Goal: Transaction & Acquisition: Book appointment/travel/reservation

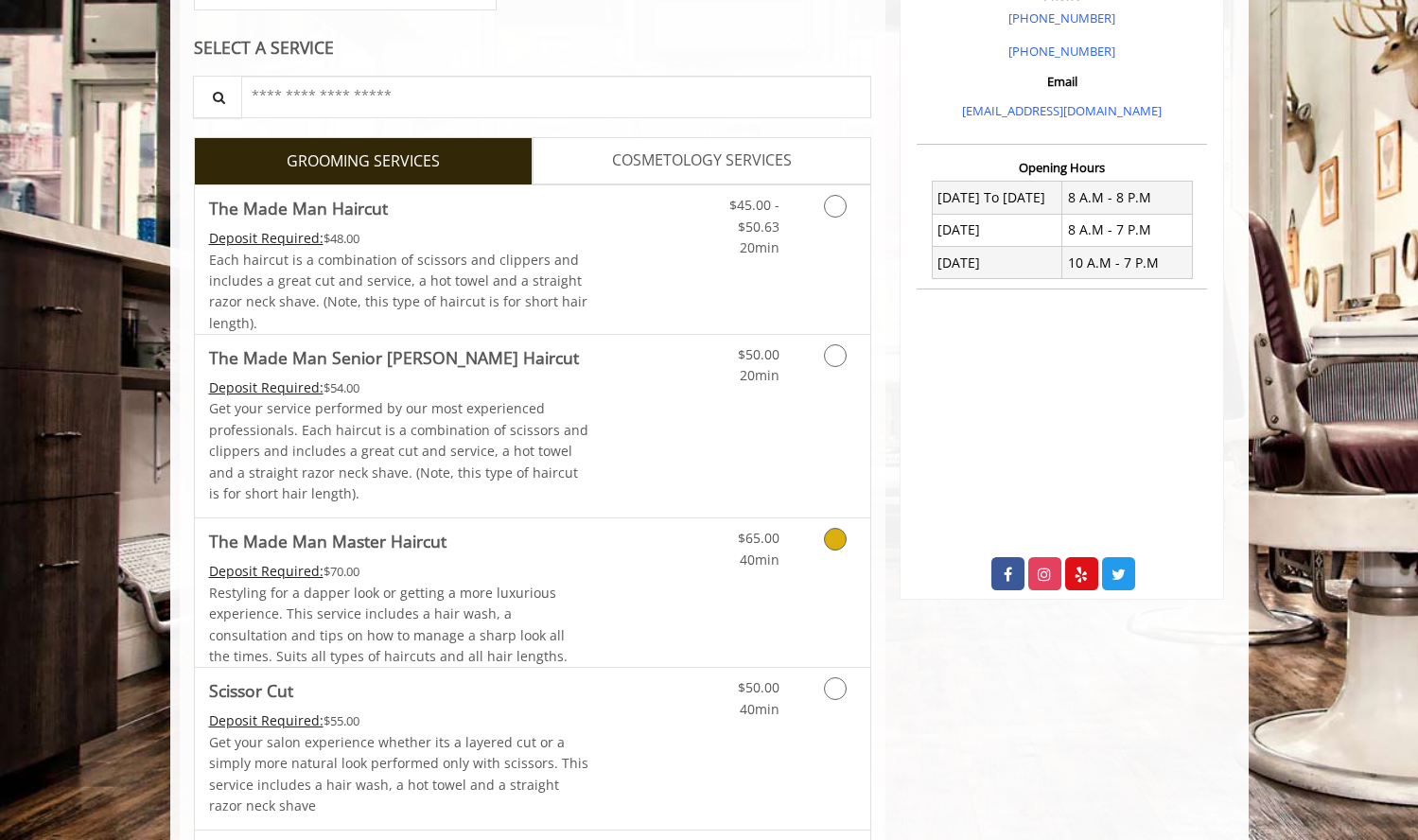
scroll to position [585, 0]
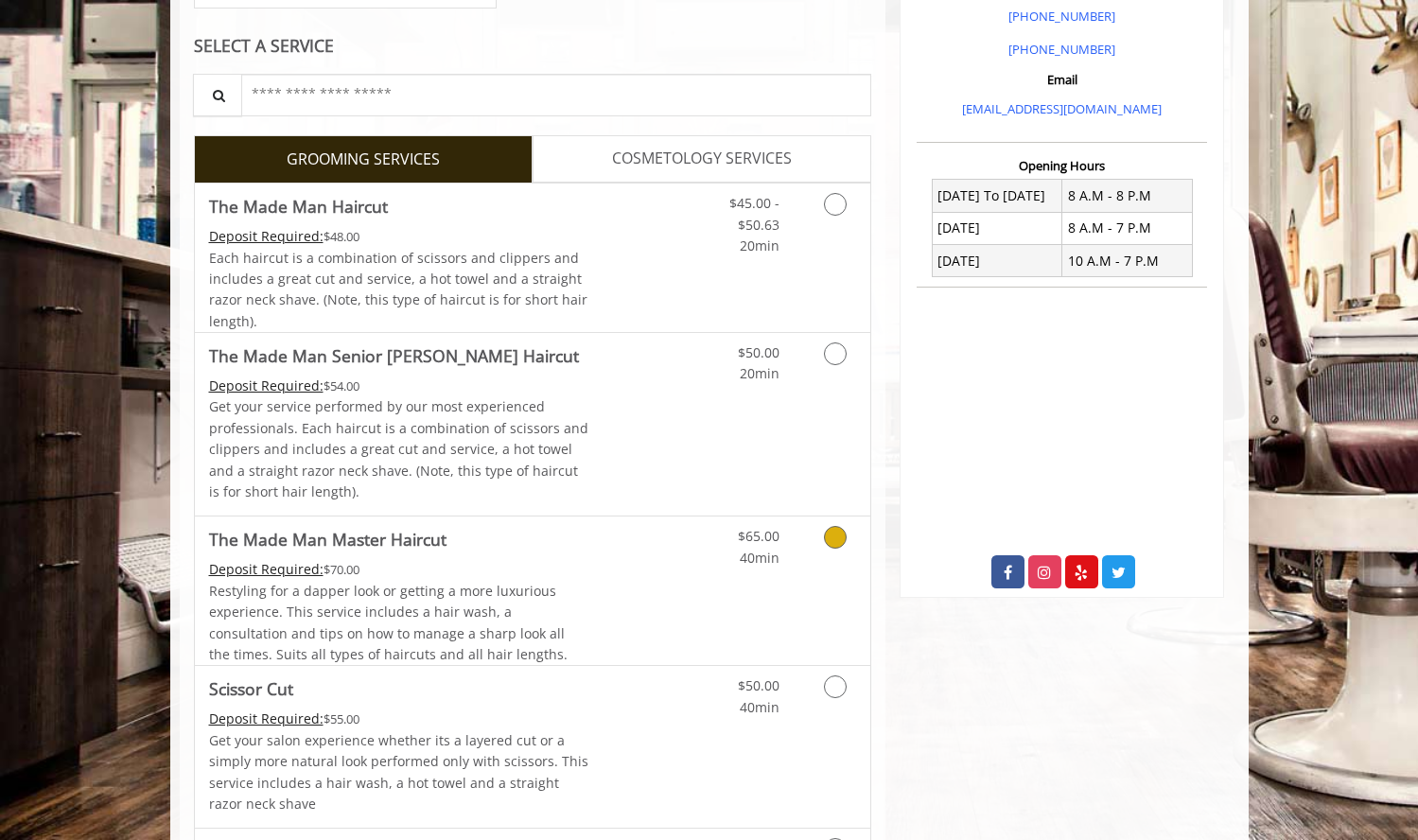
click at [828, 540] on icon "Grooming services" at bounding box center [835, 538] width 23 height 23
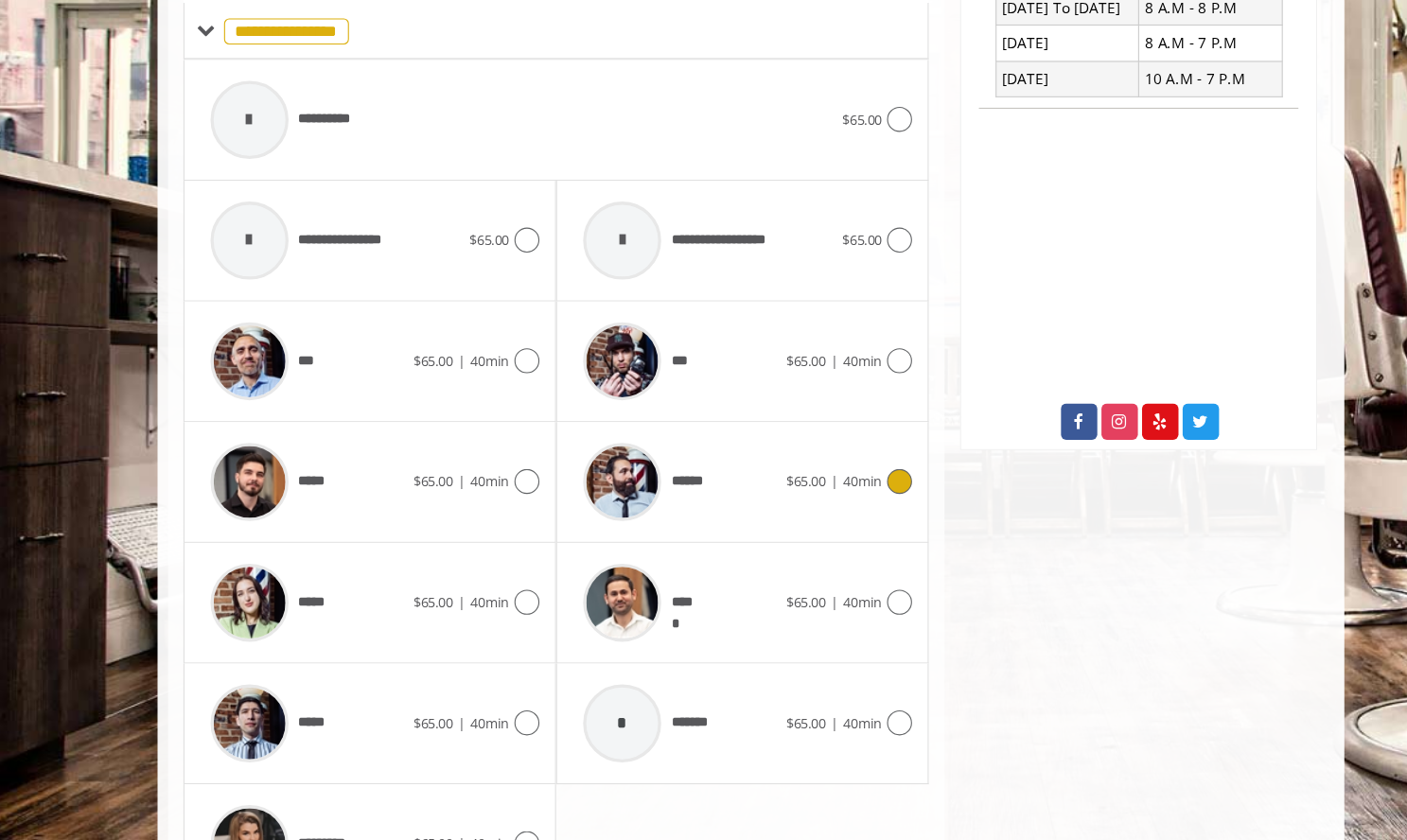
scroll to position [821, 0]
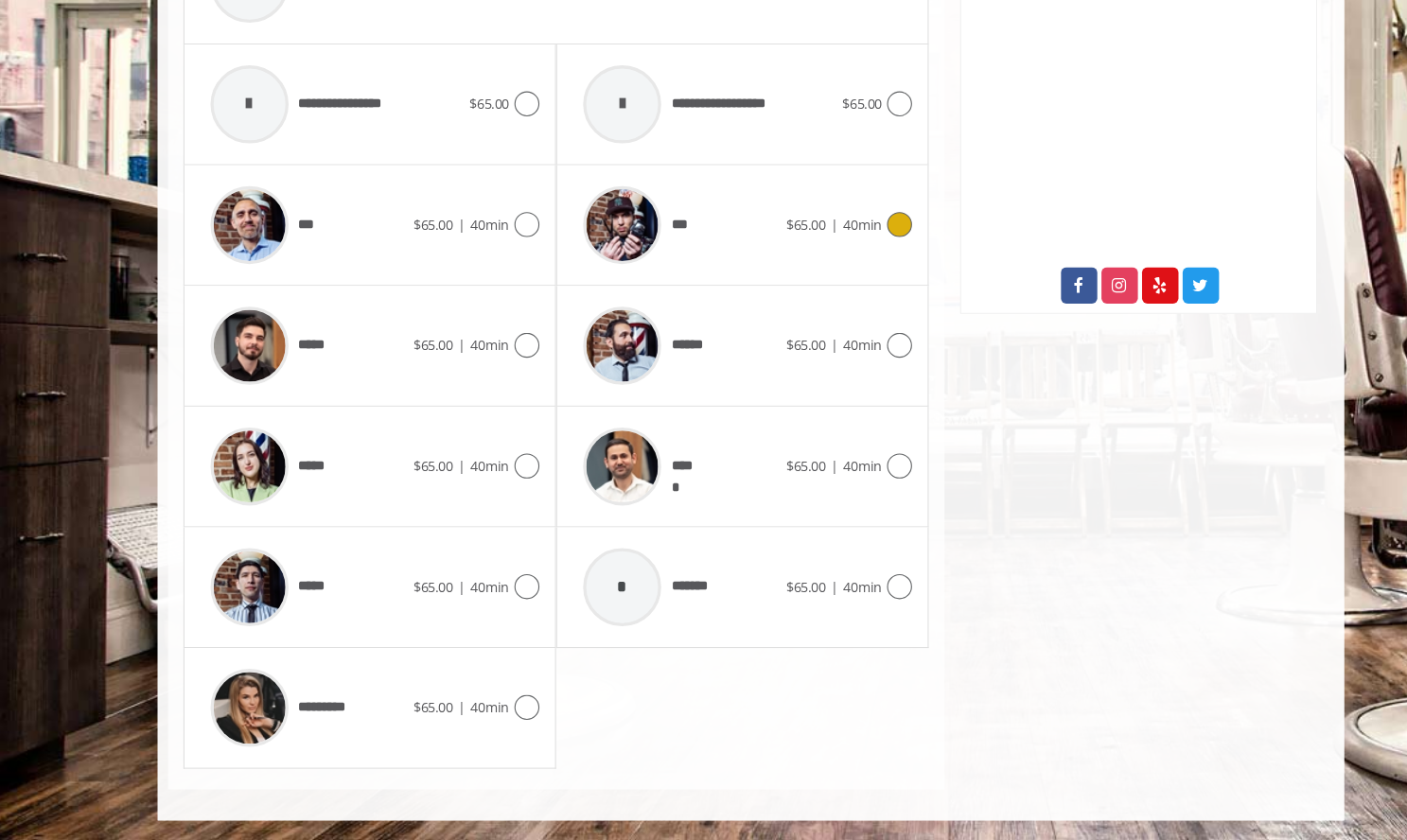
click at [826, 280] on div at bounding box center [837, 280] width 28 height 23
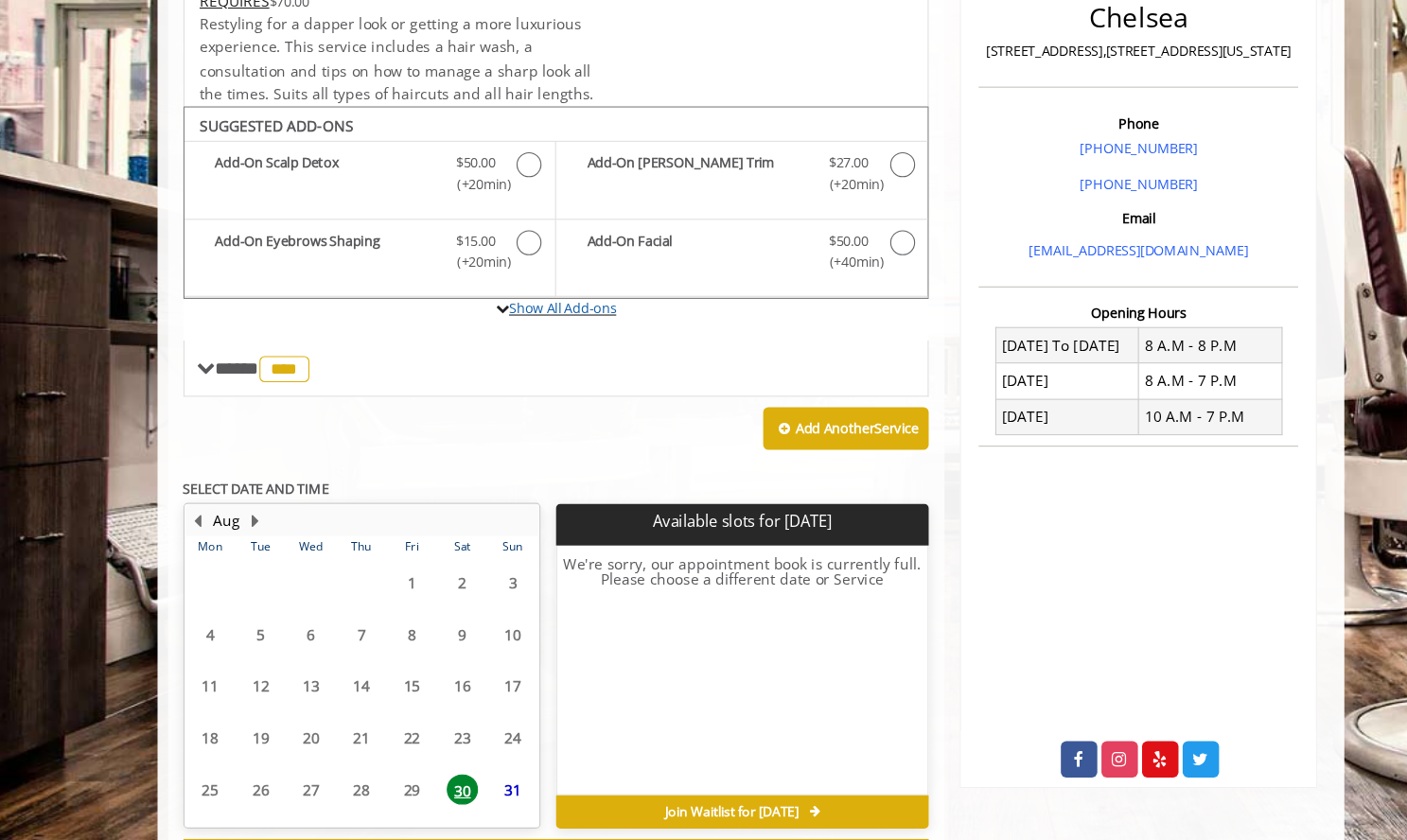
scroll to position [471, 0]
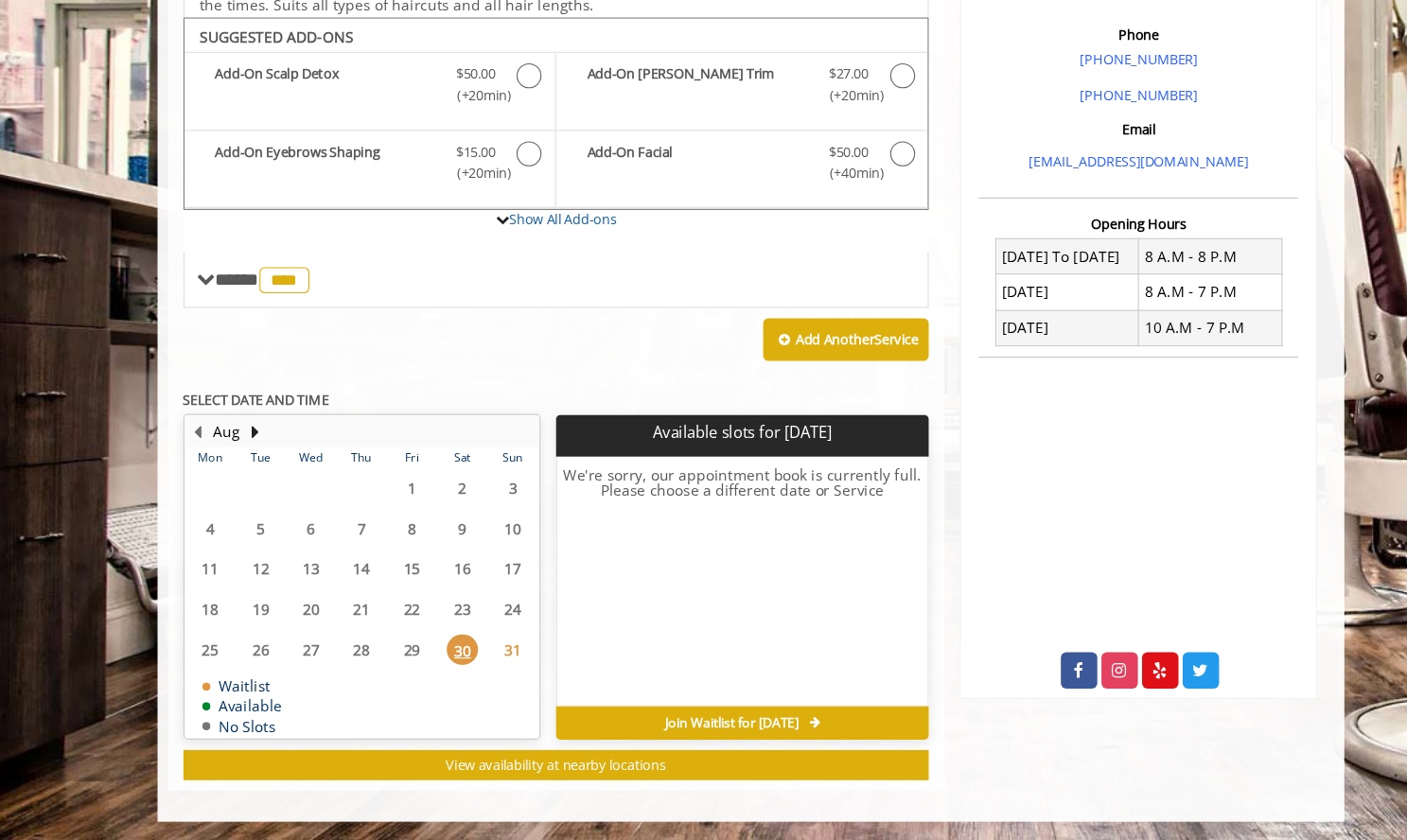
click at [486, 661] on span "31" at bounding box center [489, 666] width 29 height 28
click at [256, 468] on button "Next Month" at bounding box center [255, 468] width 15 height 21
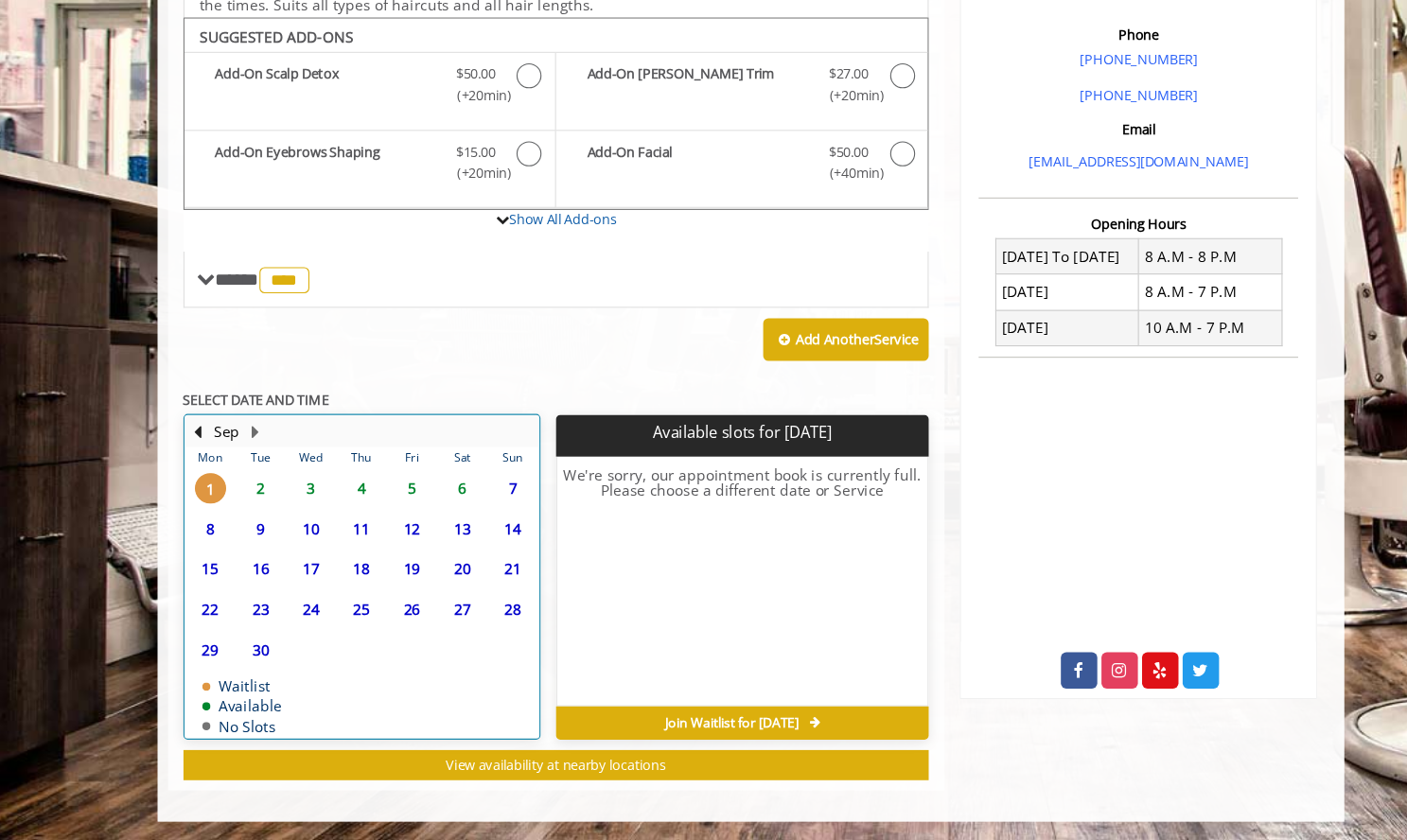
click at [231, 520] on td "1" at bounding box center [212, 519] width 45 height 36
click at [260, 518] on span "2" at bounding box center [258, 519] width 29 height 28
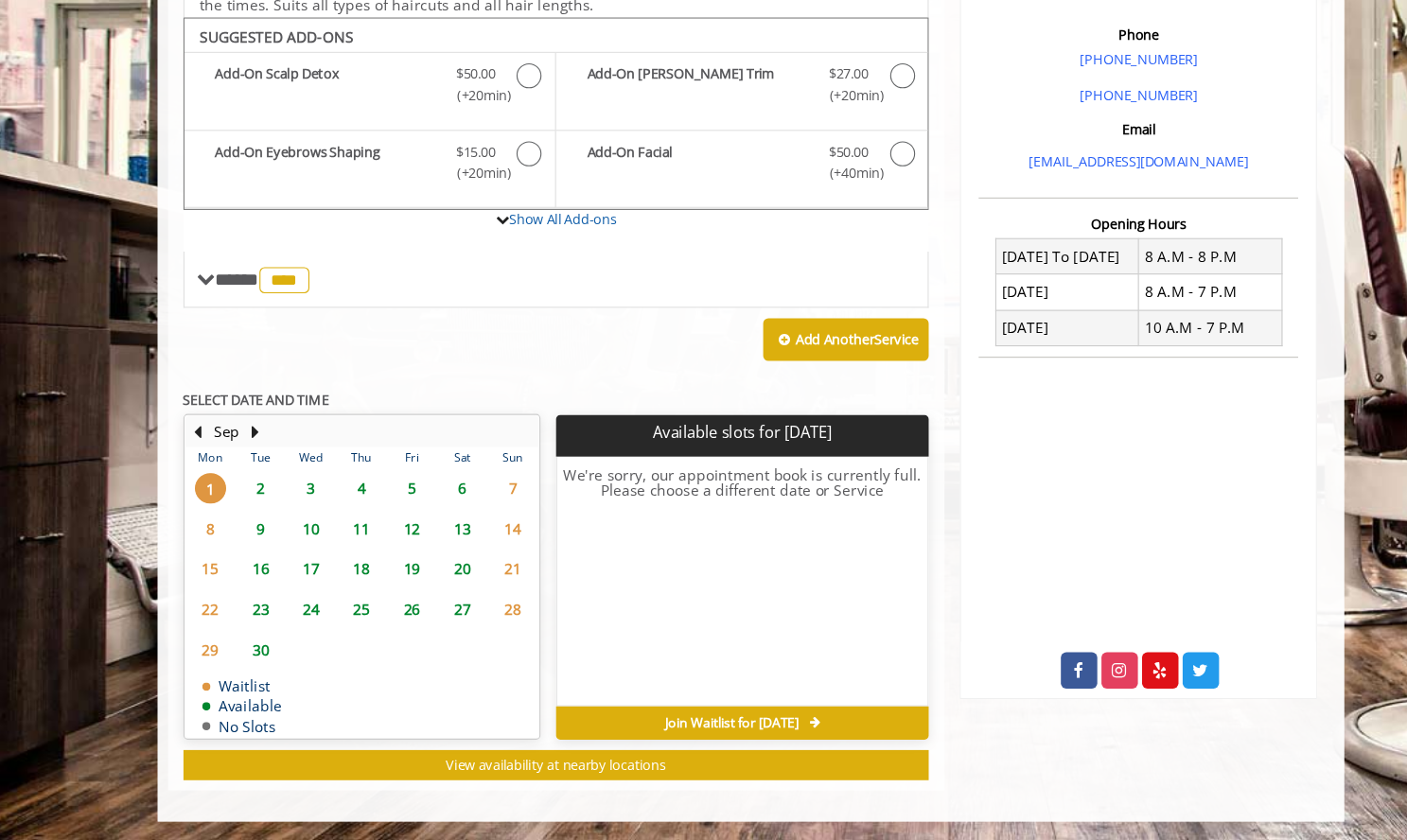
click at [244, 524] on span "2" at bounding box center [258, 519] width 29 height 28
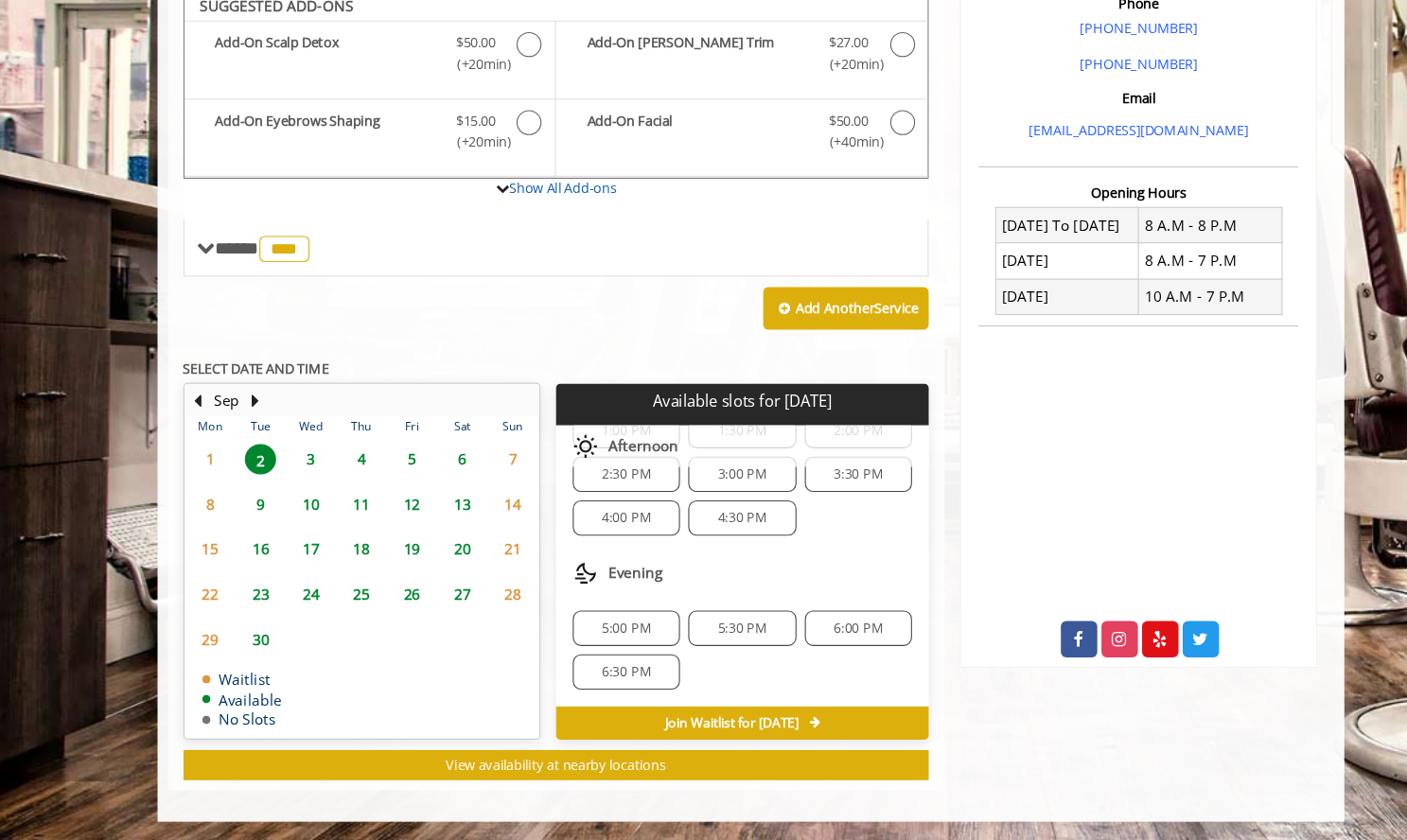
scroll to position [0, 0]
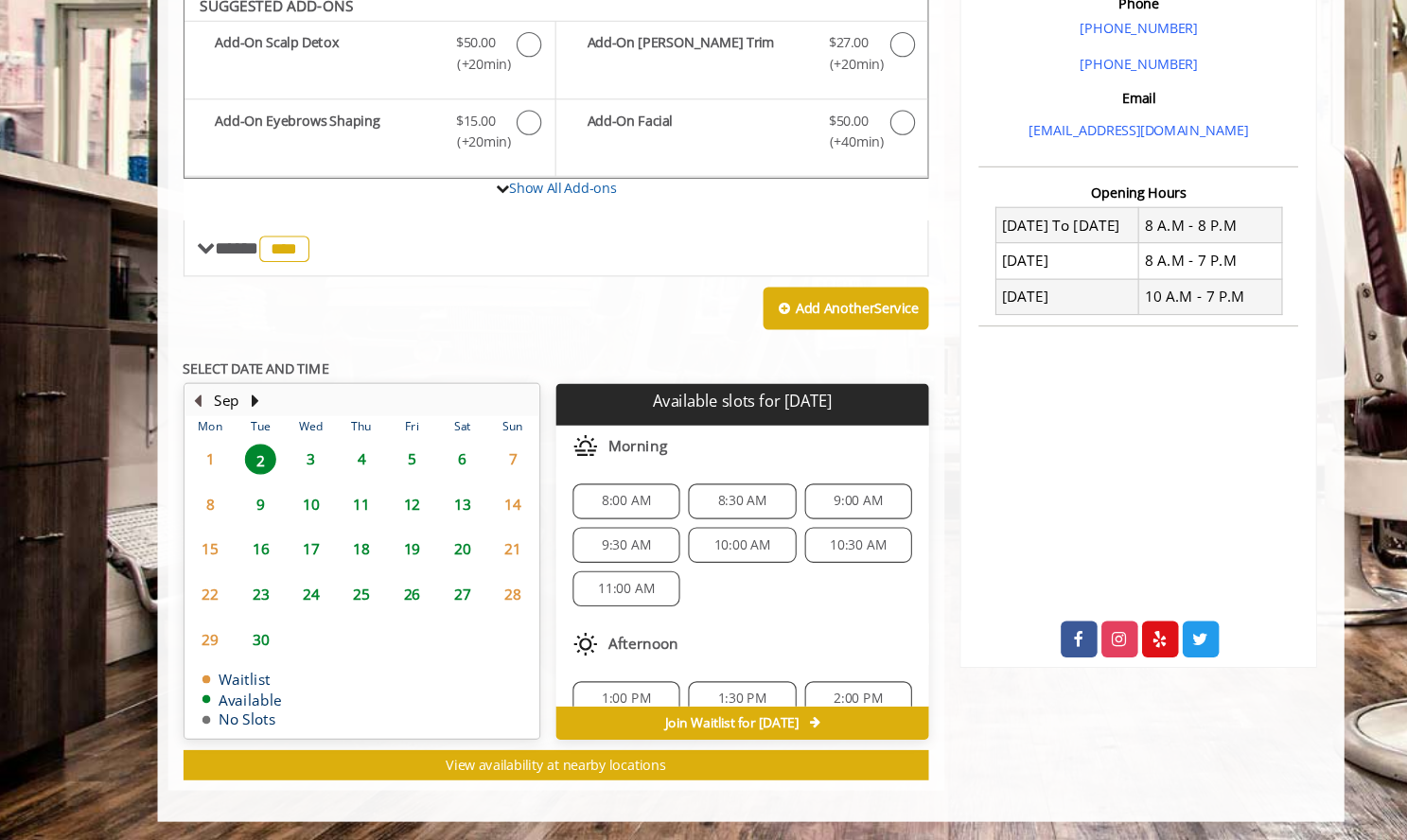
click at [205, 435] on button "Previous Month" at bounding box center [202, 440] width 15 height 21
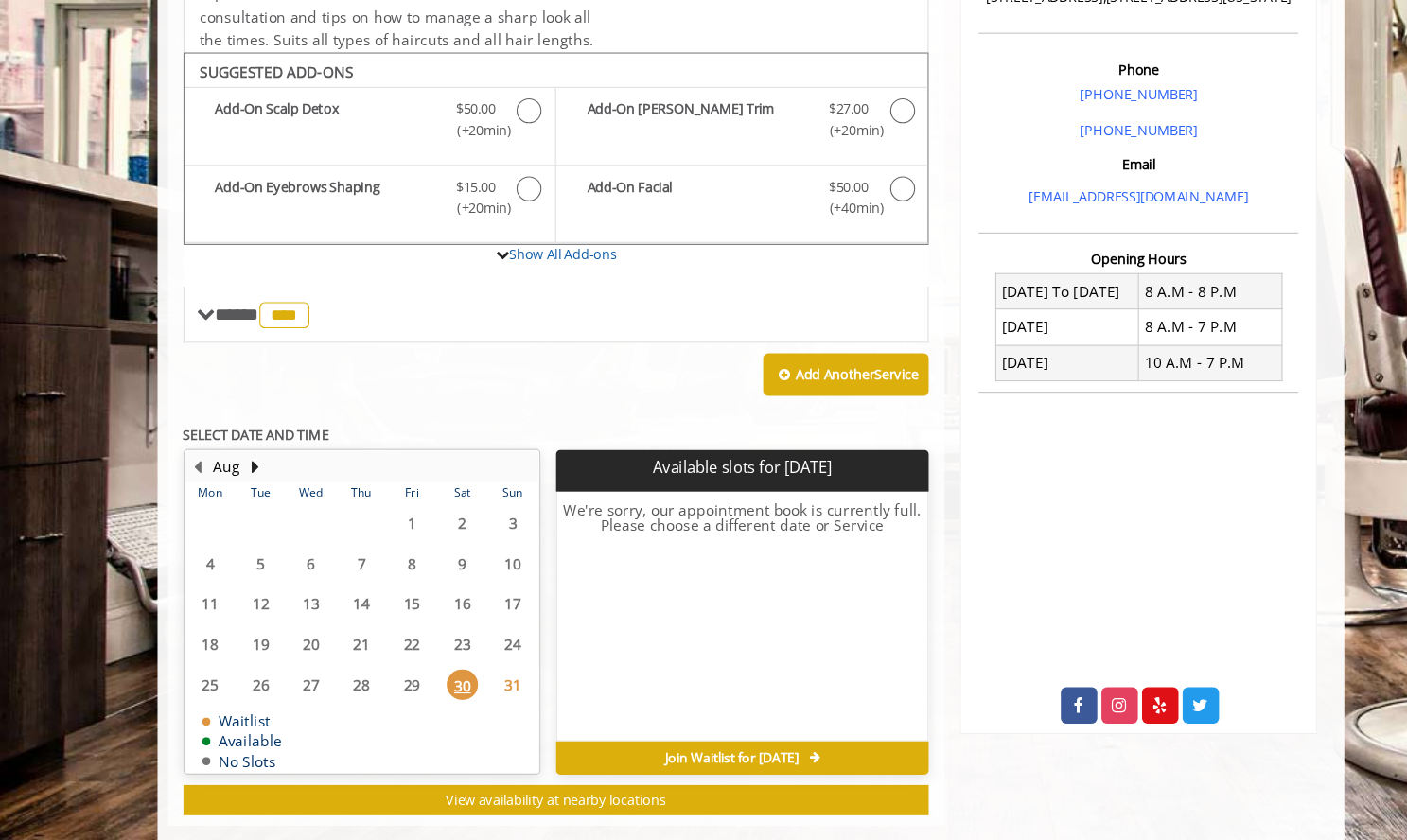
scroll to position [471, 0]
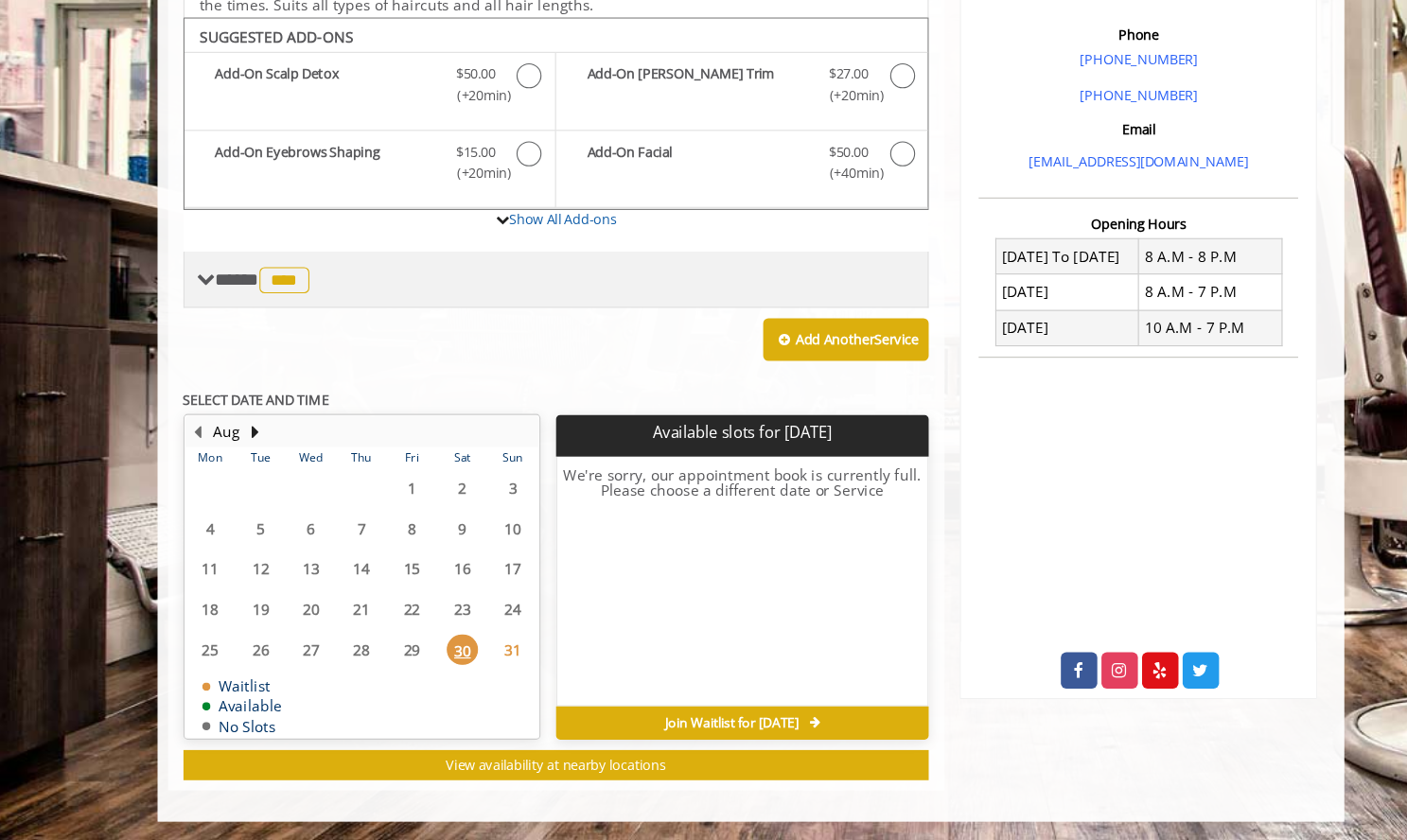
click at [208, 322] on span at bounding box center [209, 330] width 17 height 17
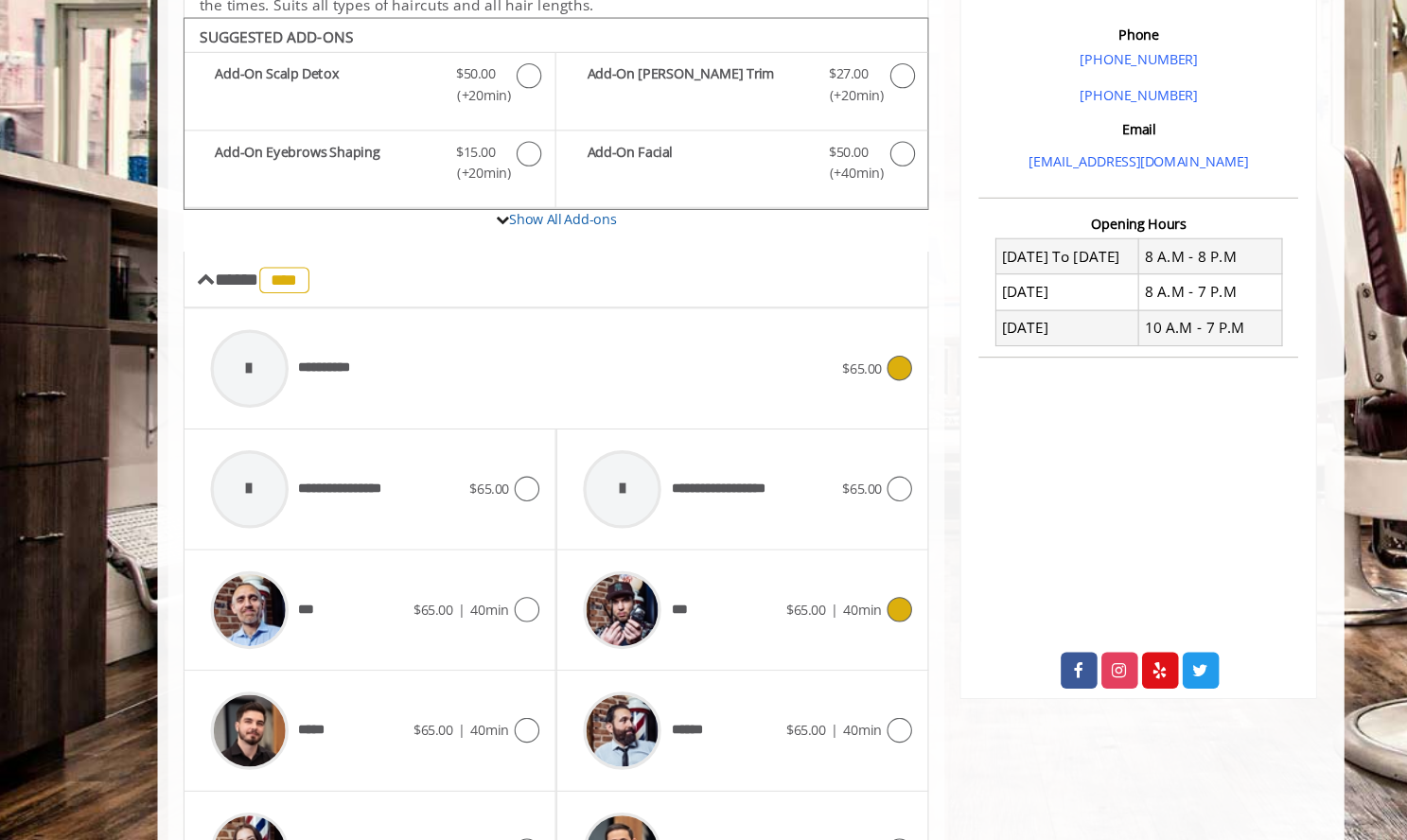
click at [495, 407] on div "**********" at bounding box center [496, 411] width 585 height 90
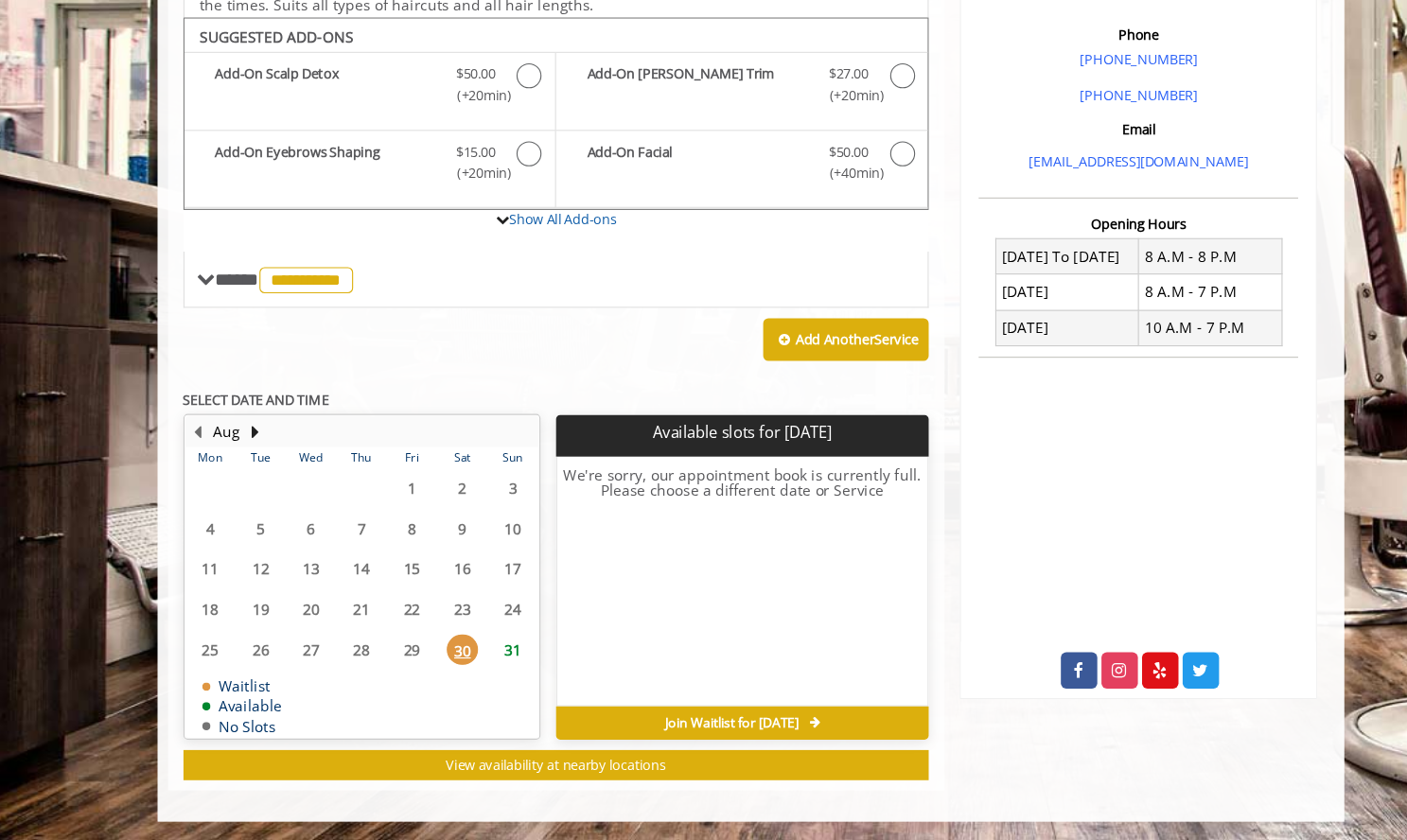
click at [483, 662] on span "31" at bounding box center [489, 666] width 29 height 28
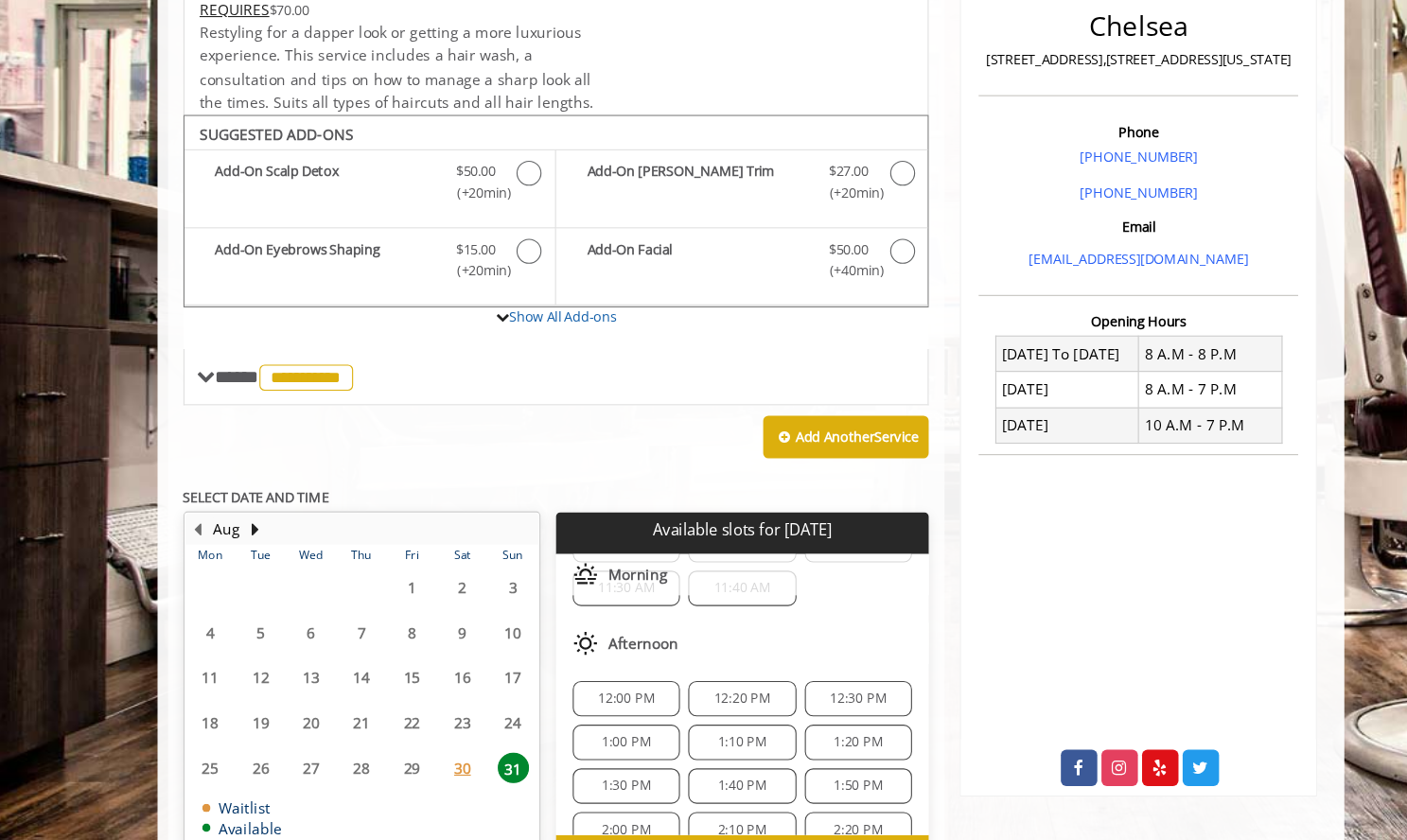
scroll to position [499, 0]
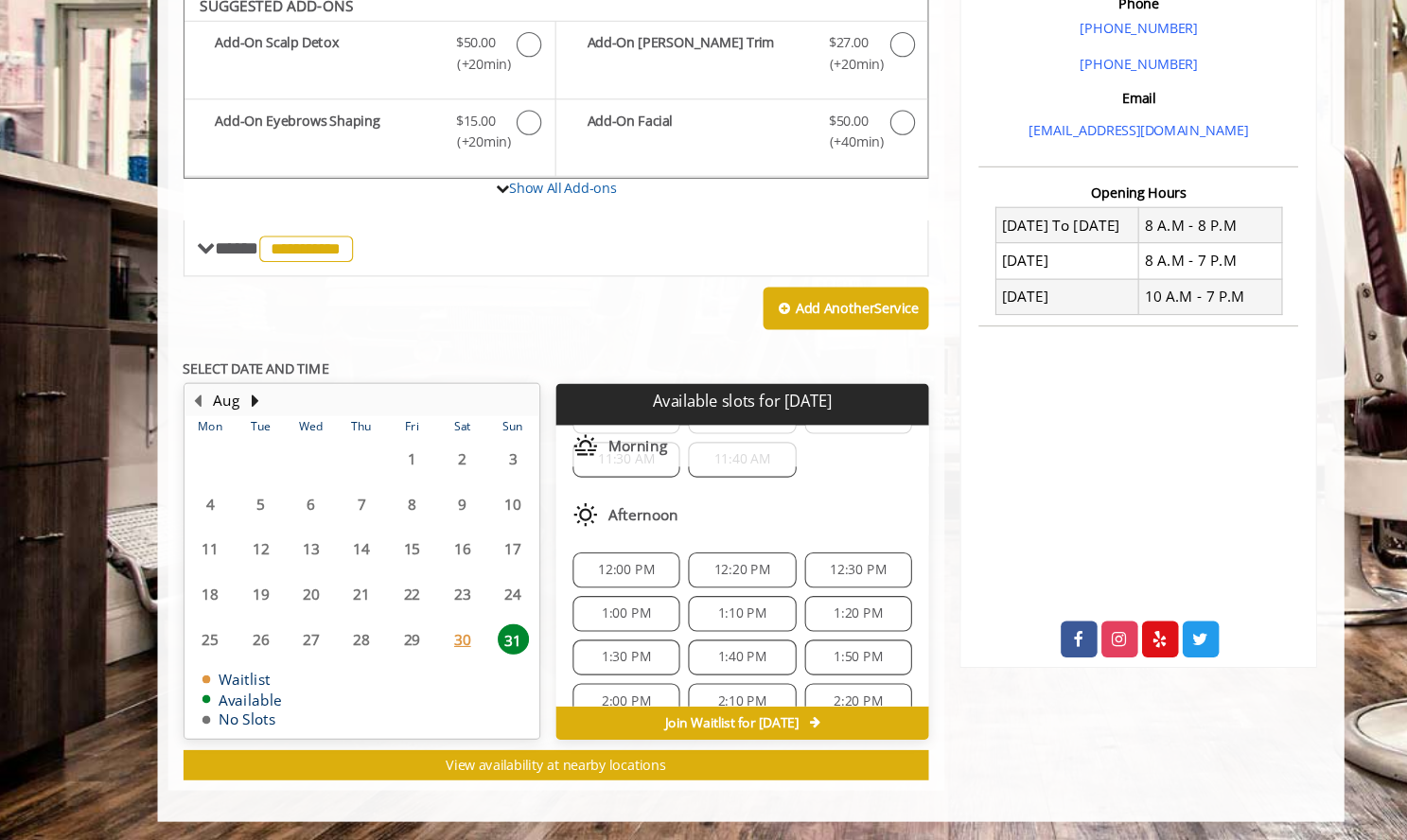
click at [624, 598] on span "12:00 PM" at bounding box center [592, 594] width 81 height 15
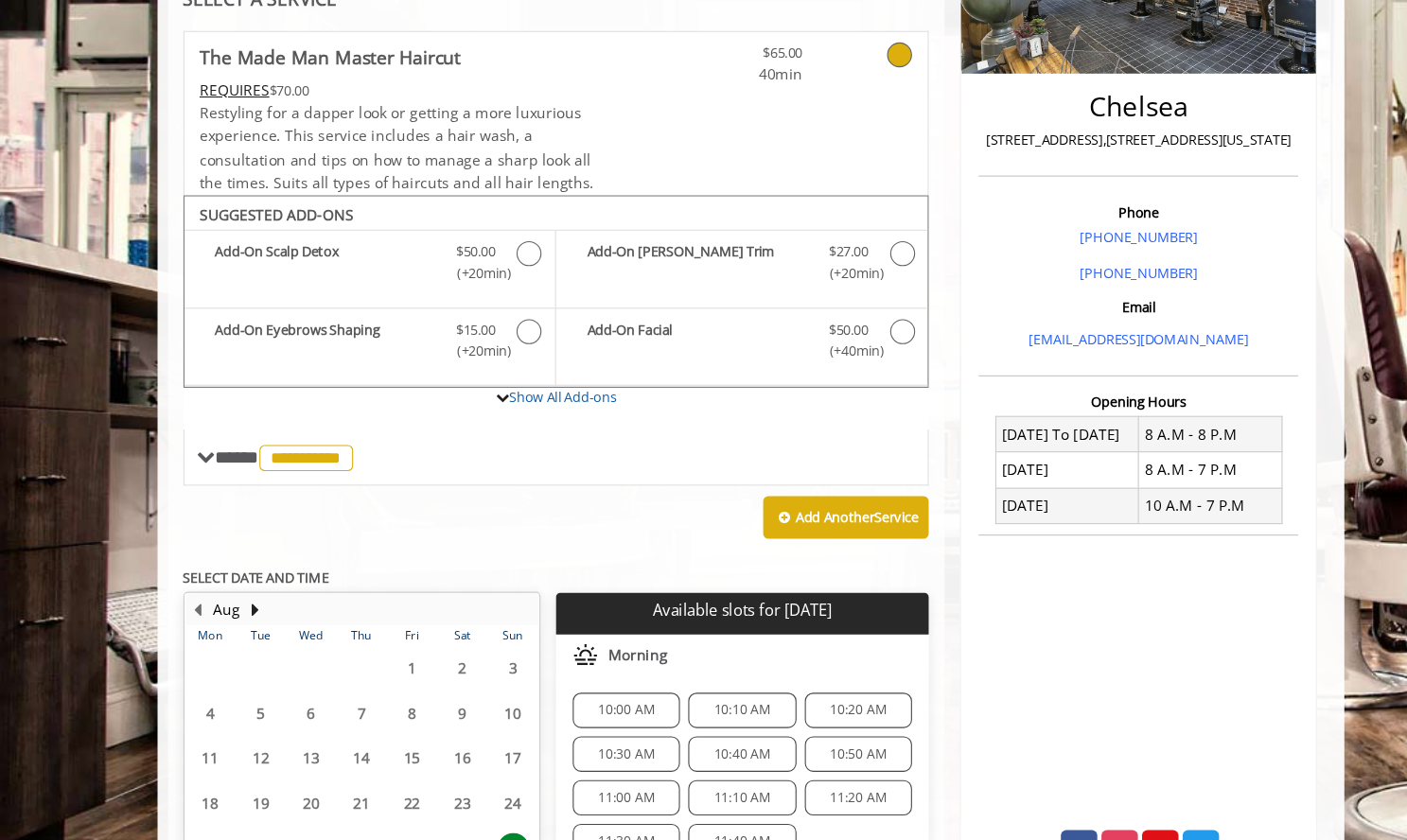
scroll to position [0, 0]
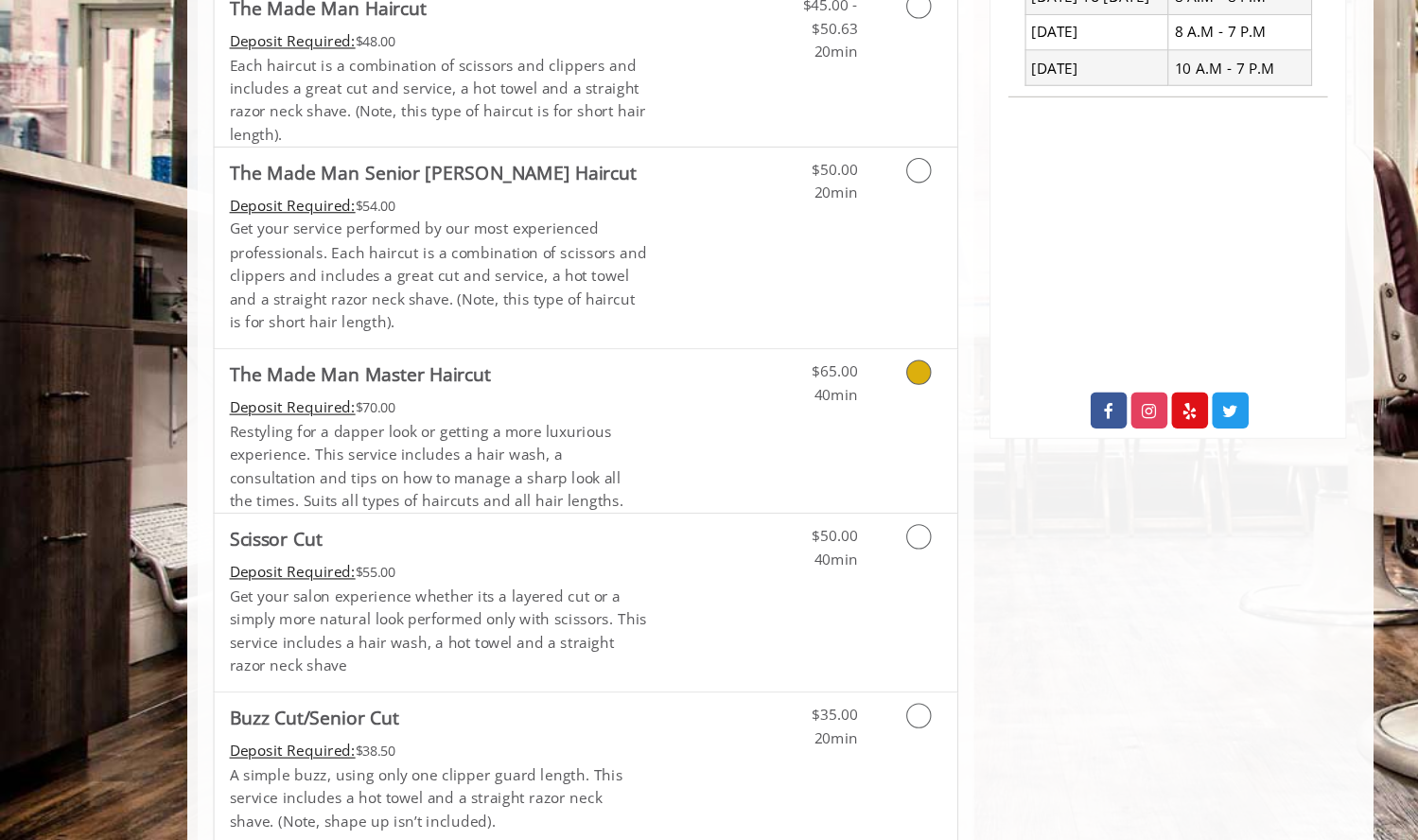
scroll to position [711, 0]
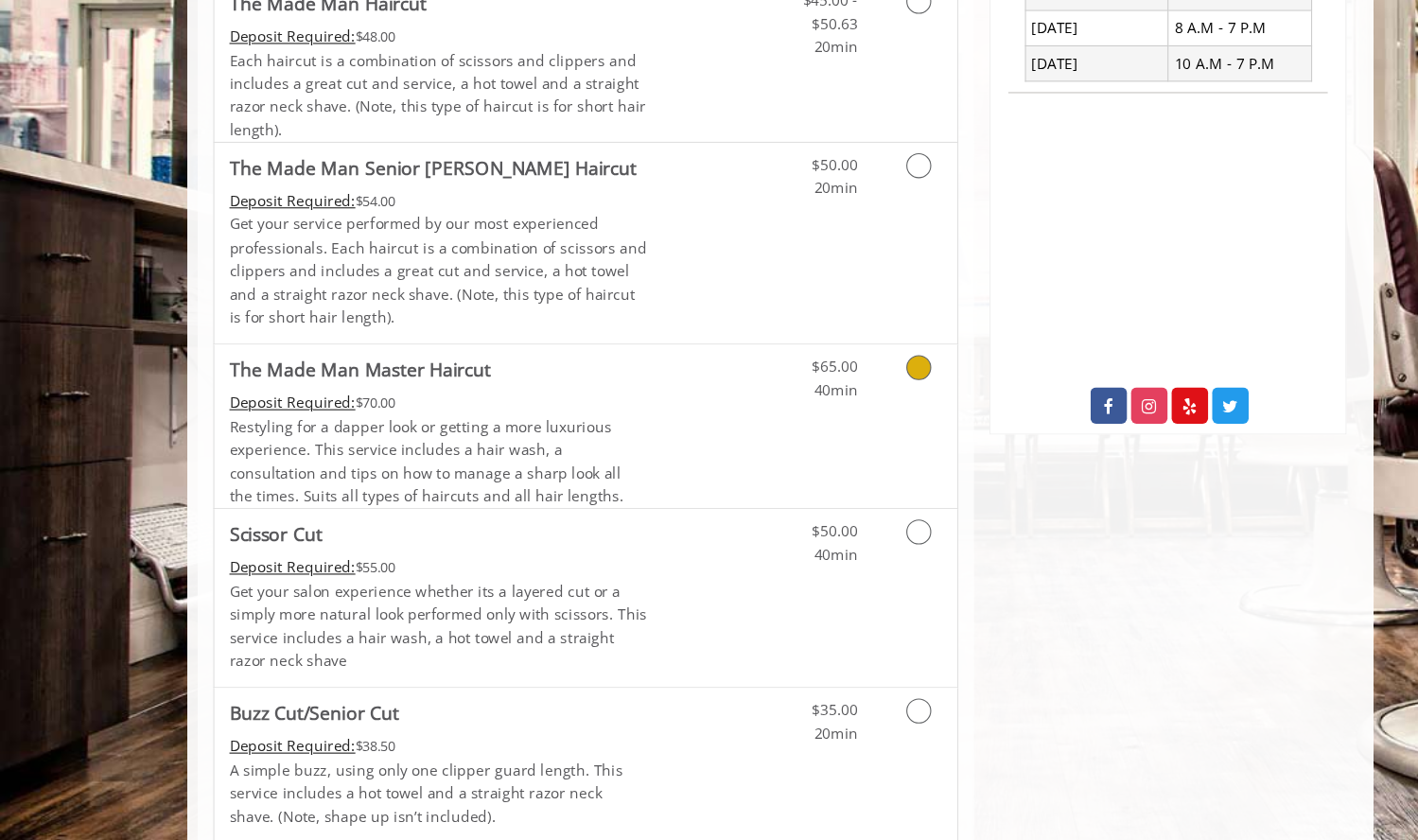
click at [838, 420] on icon "Grooming services" at bounding box center [835, 411] width 23 height 23
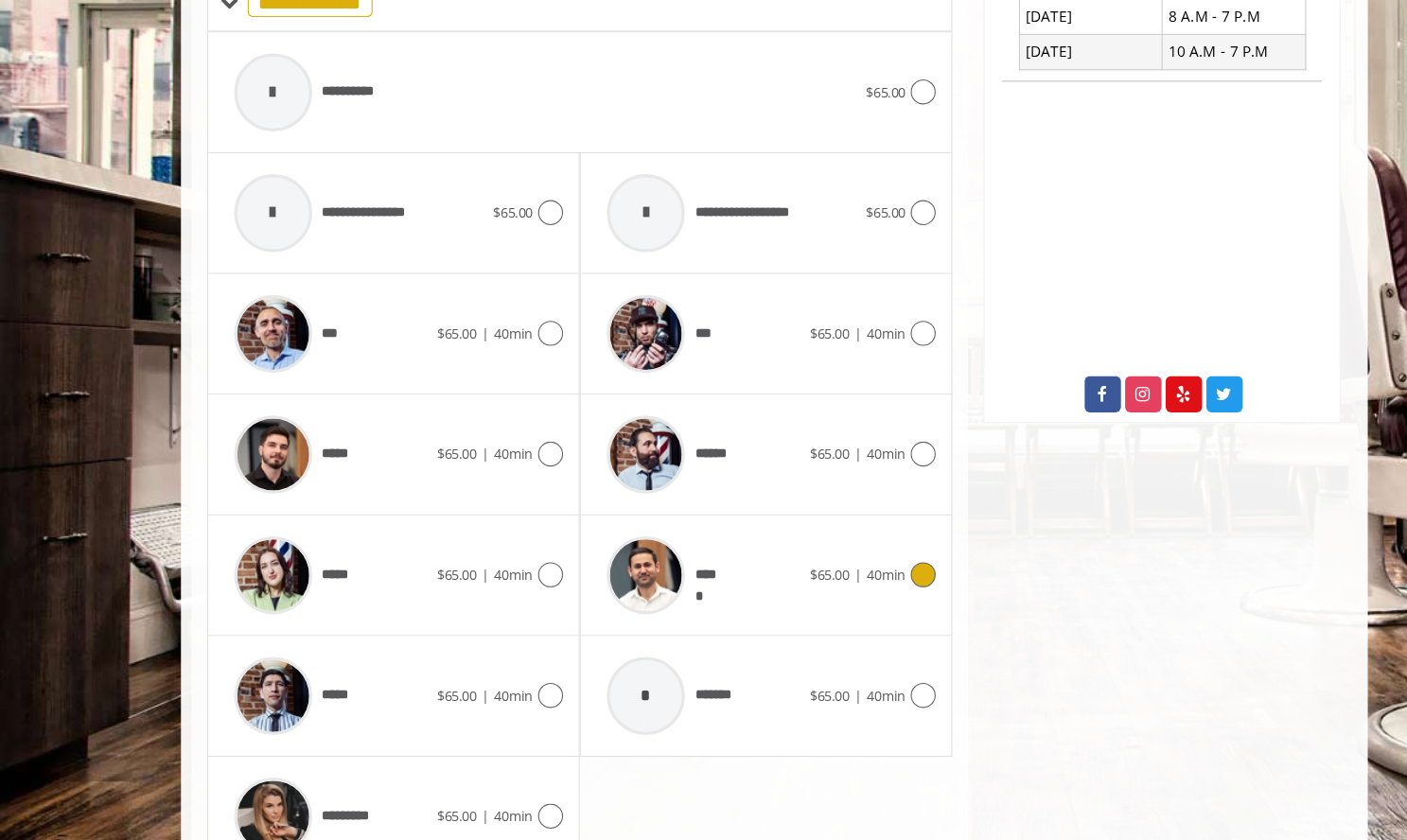
scroll to position [722, 0]
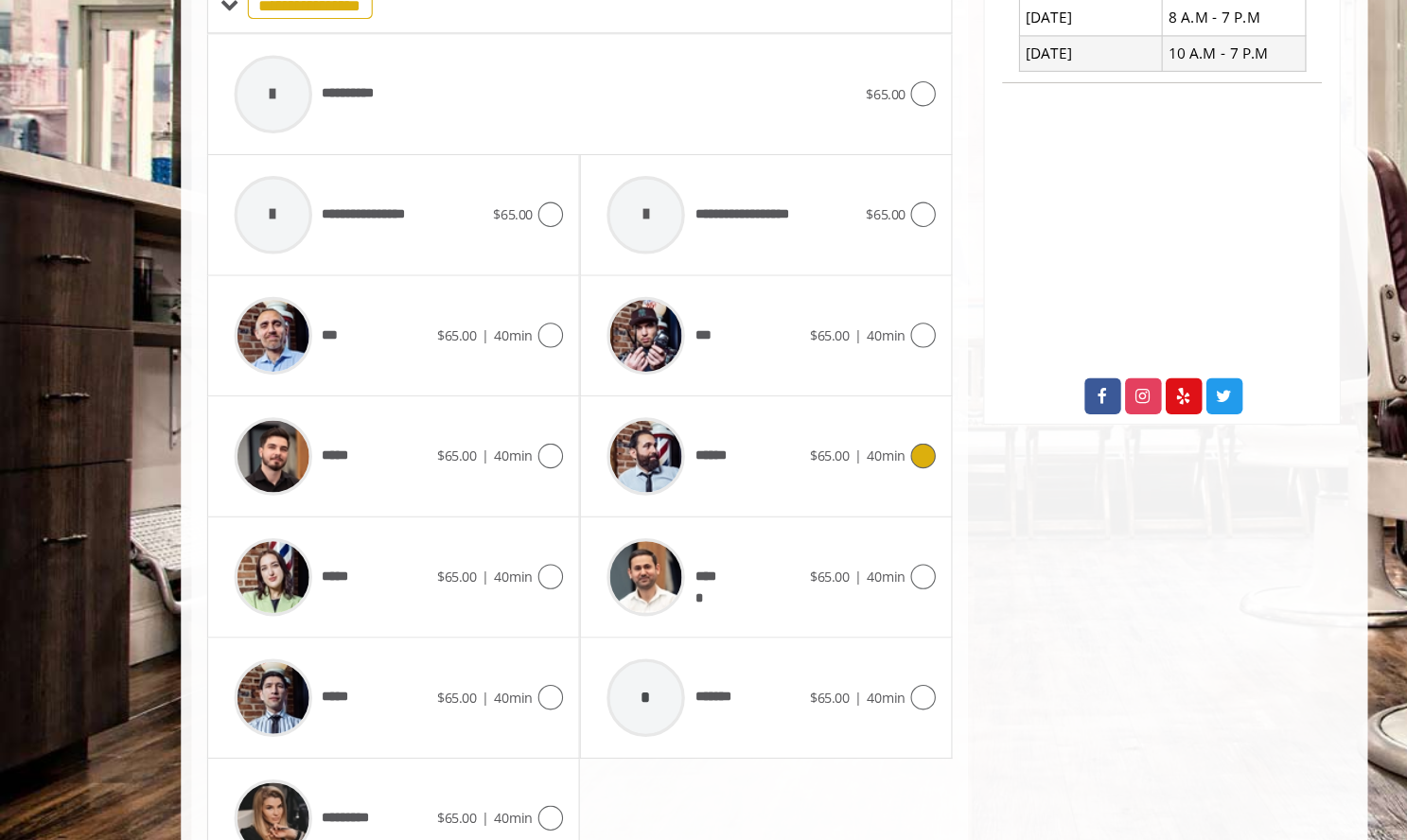
click at [737, 489] on span "$65.00" at bounding box center [754, 490] width 36 height 17
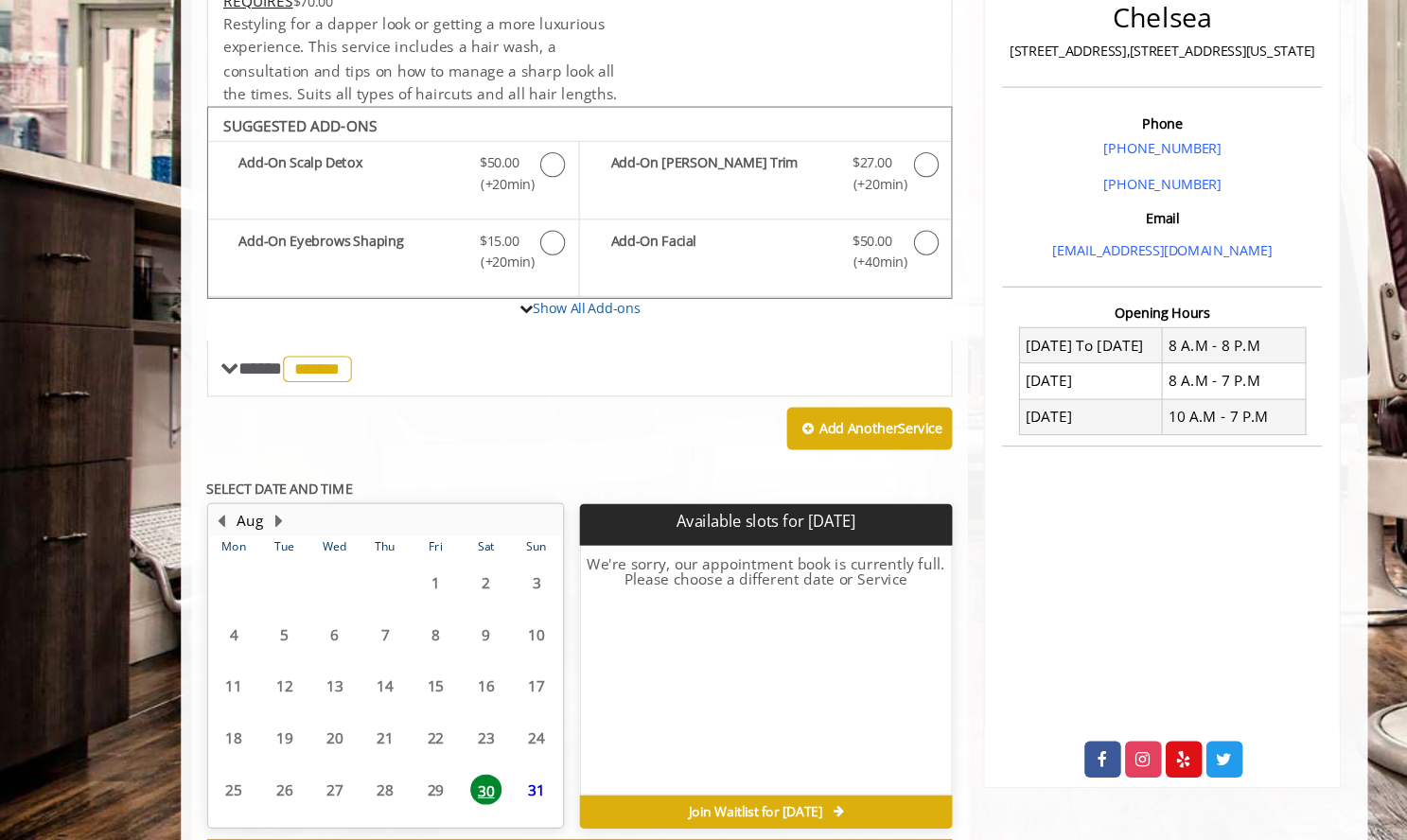
scroll to position [471, 0]
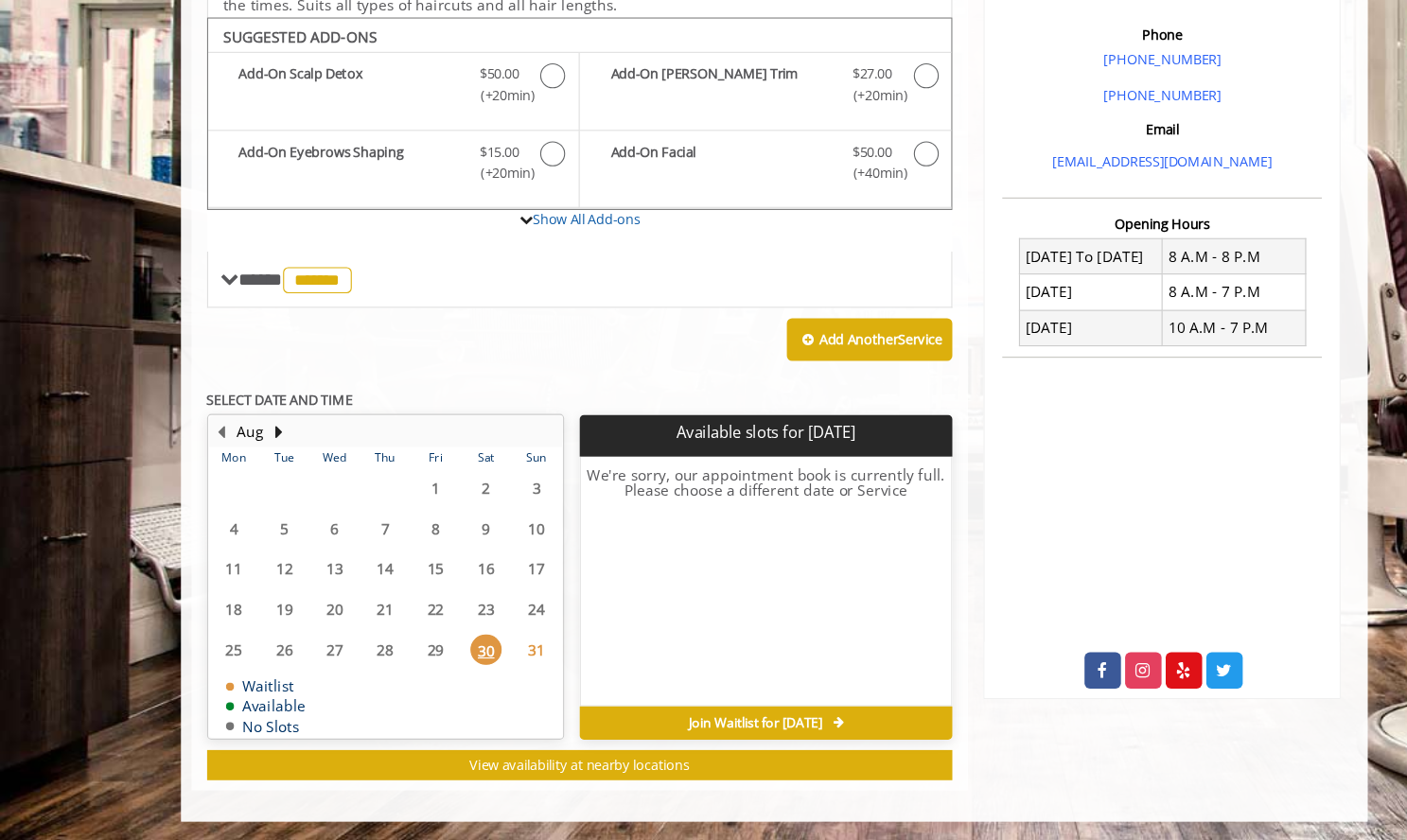
click at [491, 659] on span "31" at bounding box center [489, 666] width 29 height 28
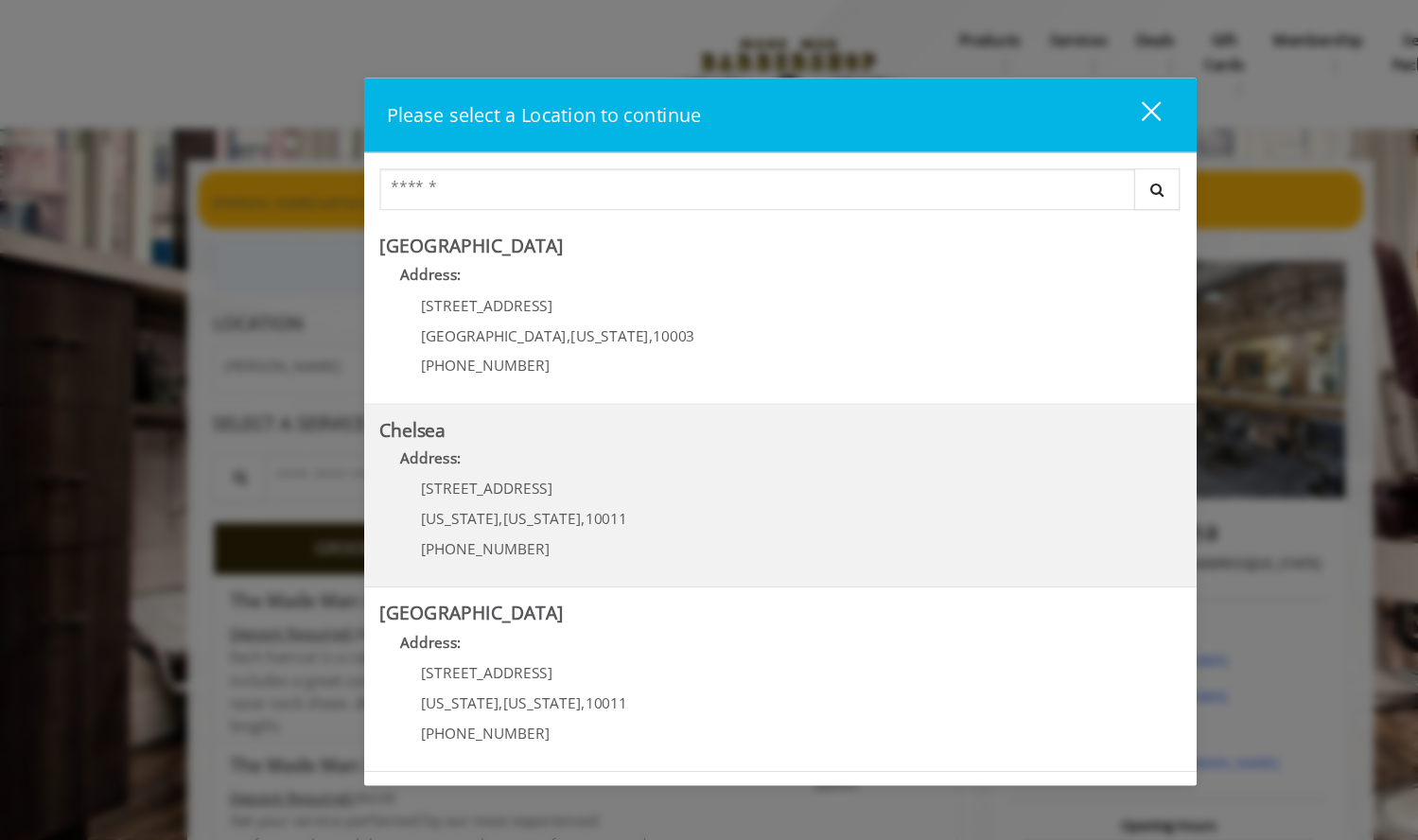
click at [391, 397] on b "Chelsea" at bounding box center [375, 391] width 60 height 23
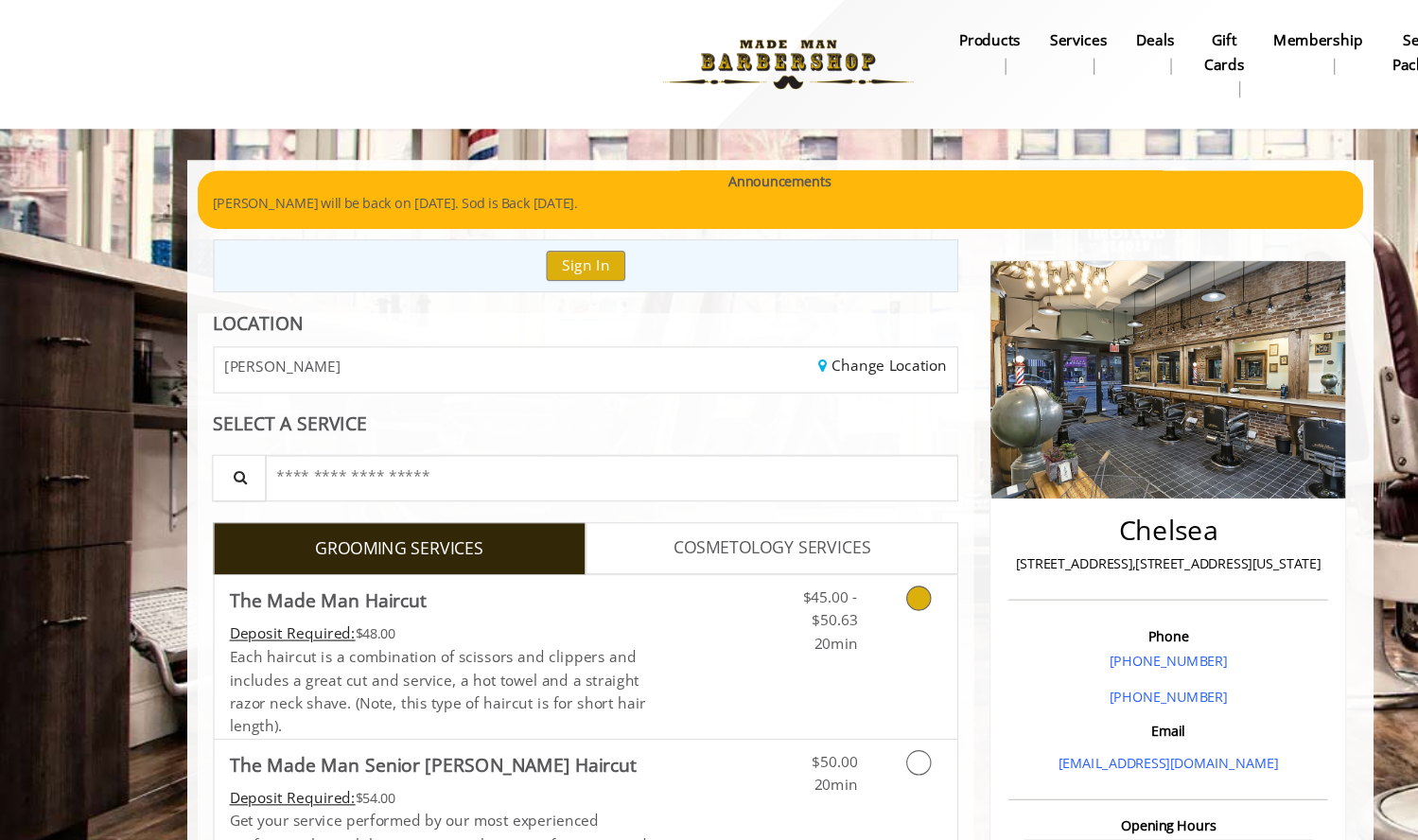
scroll to position [59, 0]
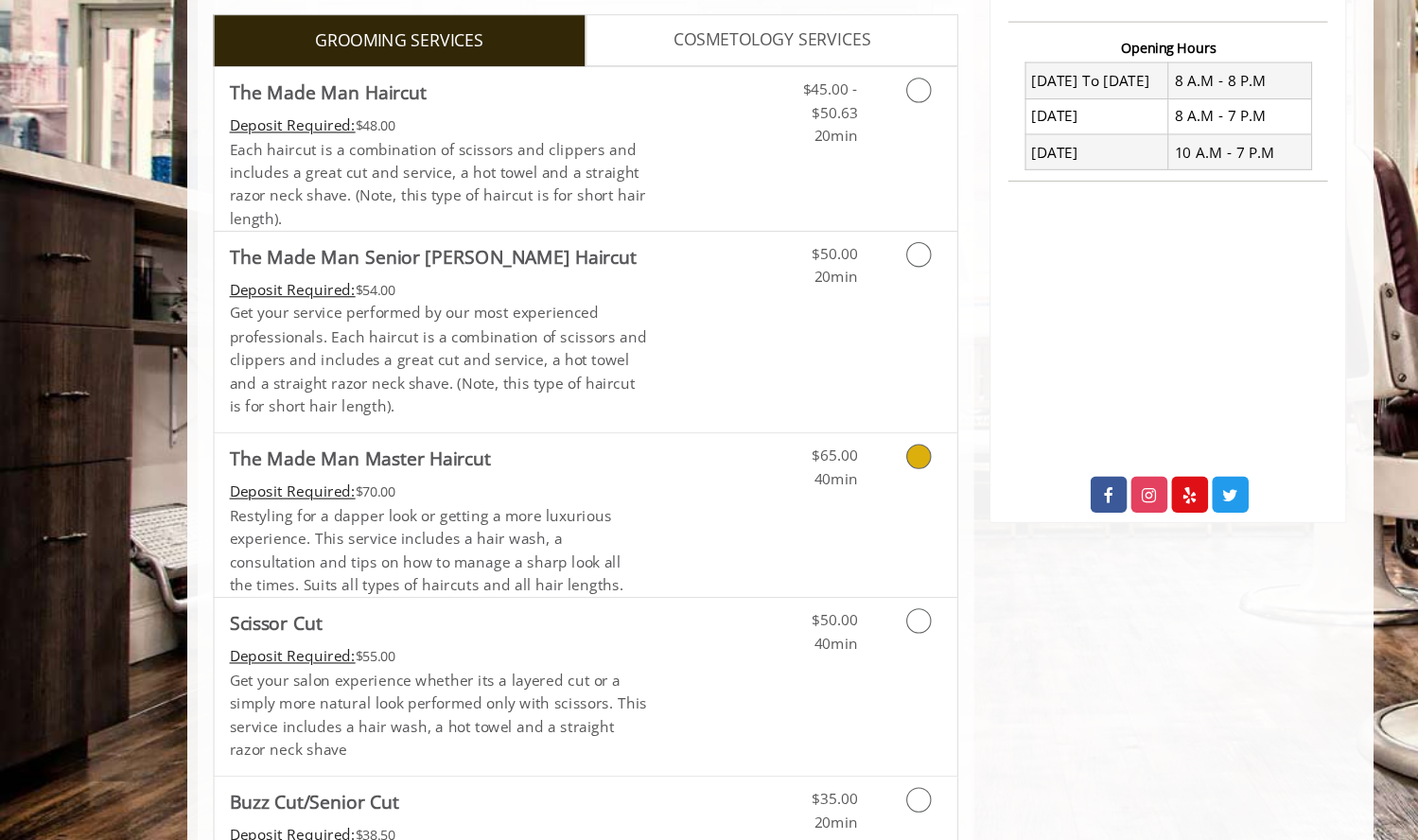
scroll to position [633, 0]
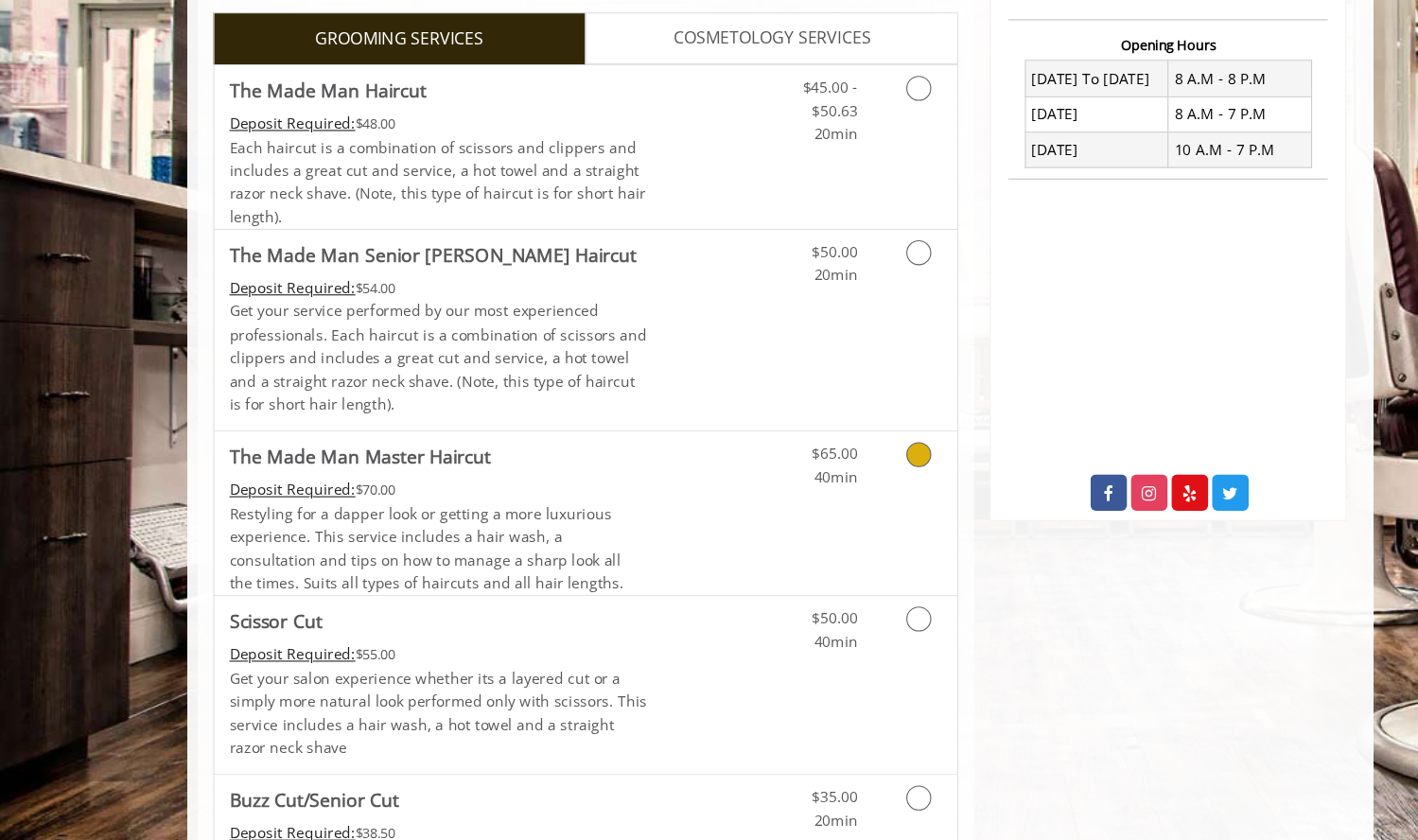
click at [847, 484] on link "Grooming services" at bounding box center [832, 494] width 48 height 52
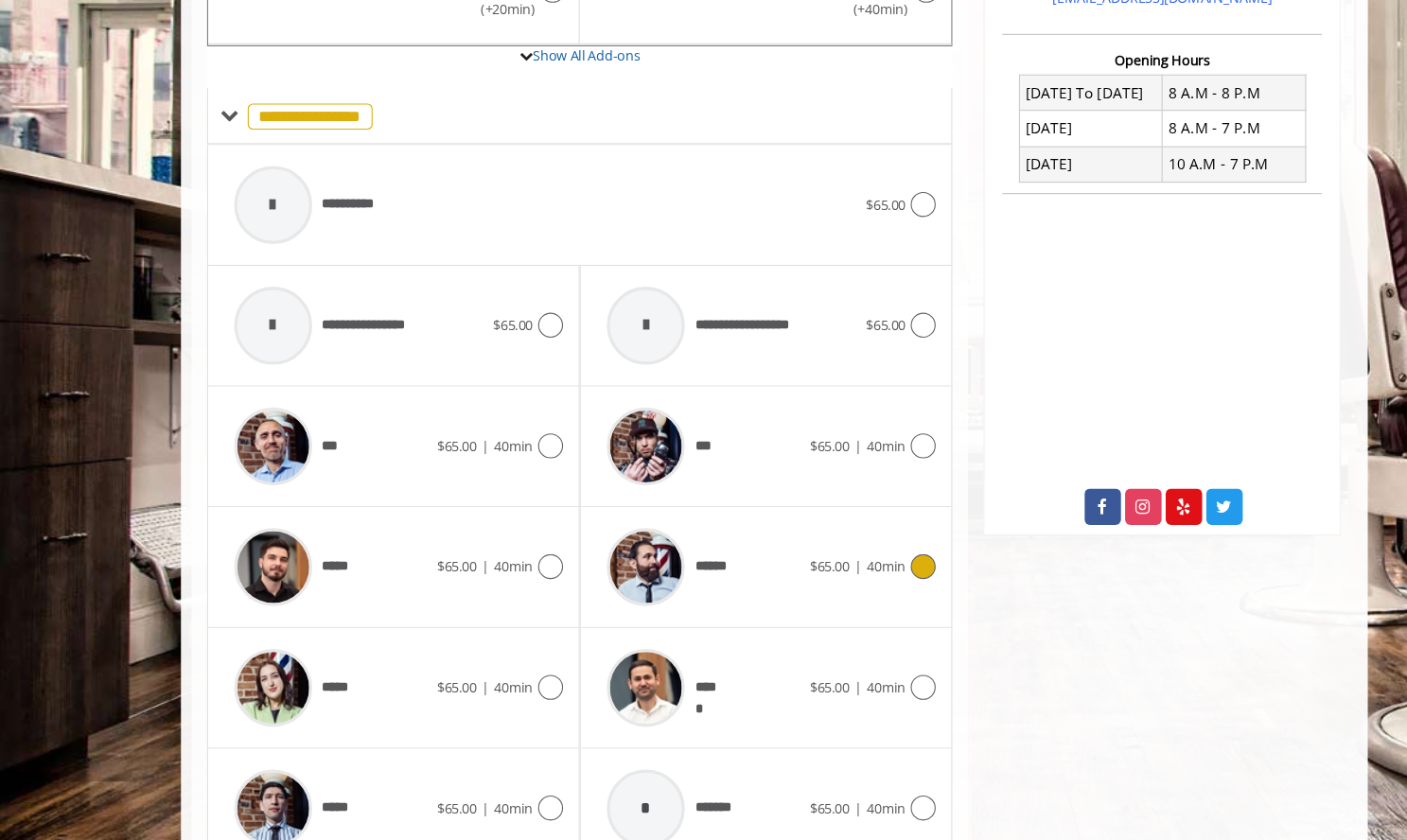
scroll to position [620, 0]
click at [733, 507] on div "***" at bounding box center [640, 481] width 194 height 90
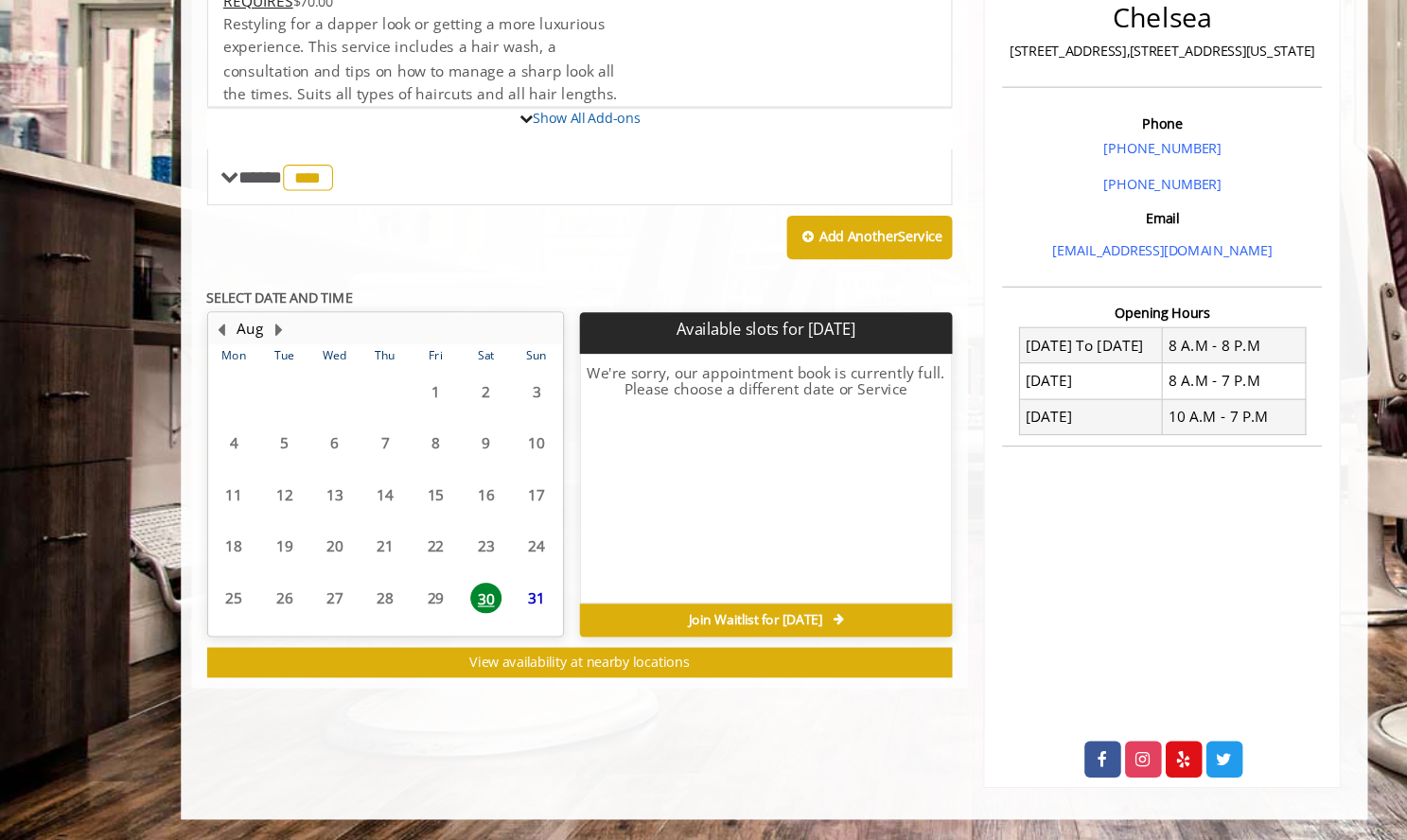
scroll to position [471, 0]
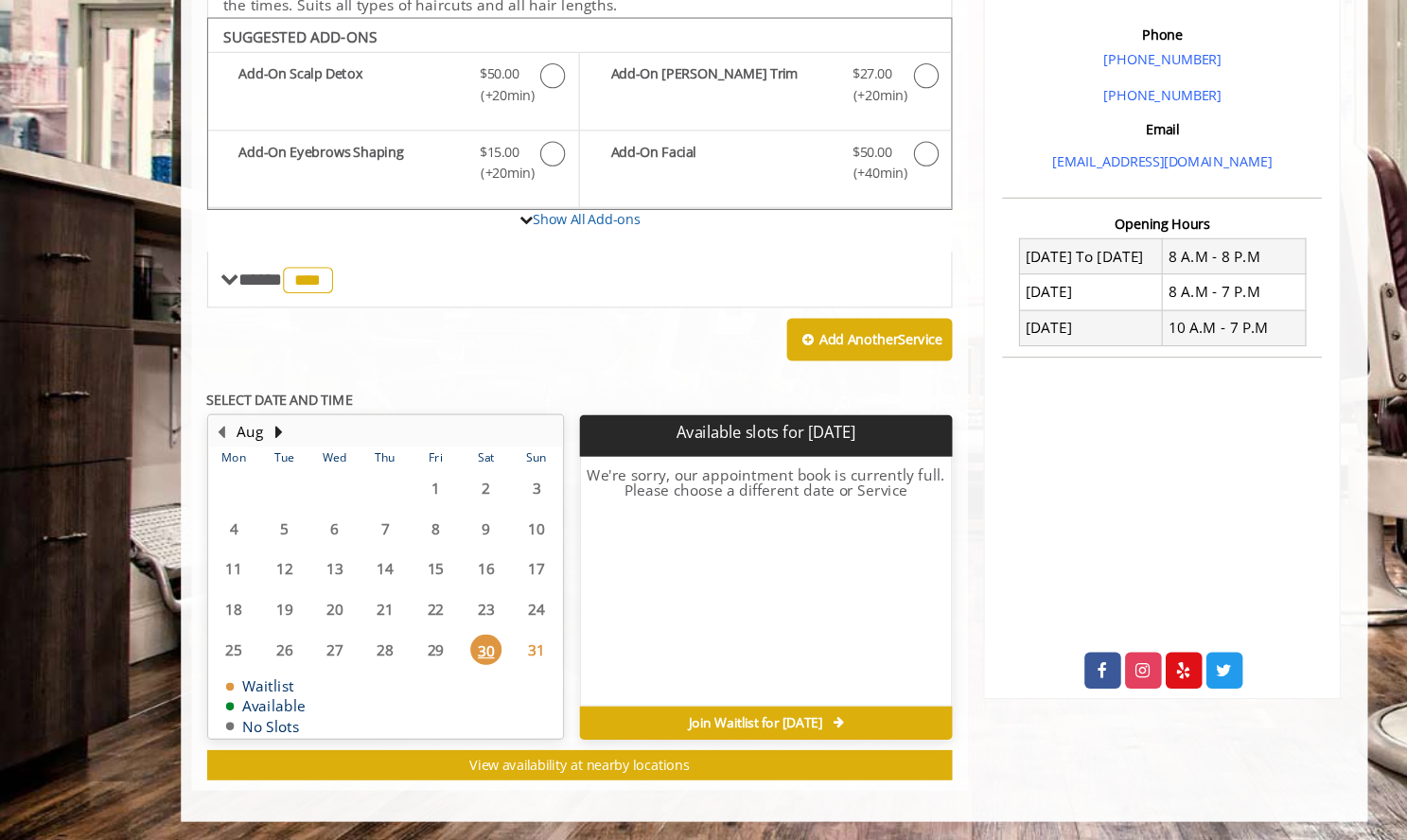
click at [478, 661] on span "31" at bounding box center [489, 666] width 29 height 28
click at [247, 467] on button "Next Month" at bounding box center [255, 468] width 15 height 21
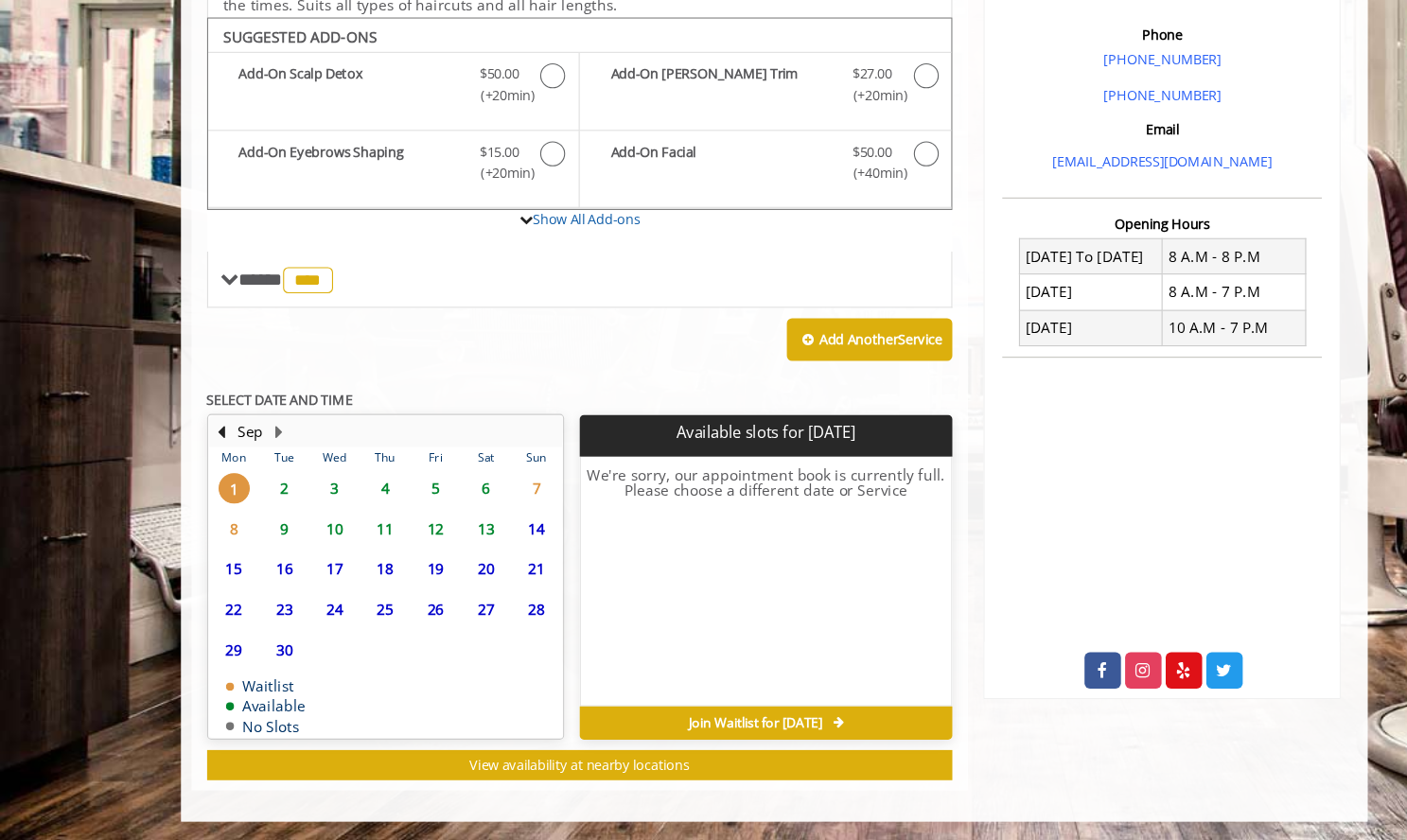
click at [263, 520] on span "2" at bounding box center [258, 519] width 29 height 28
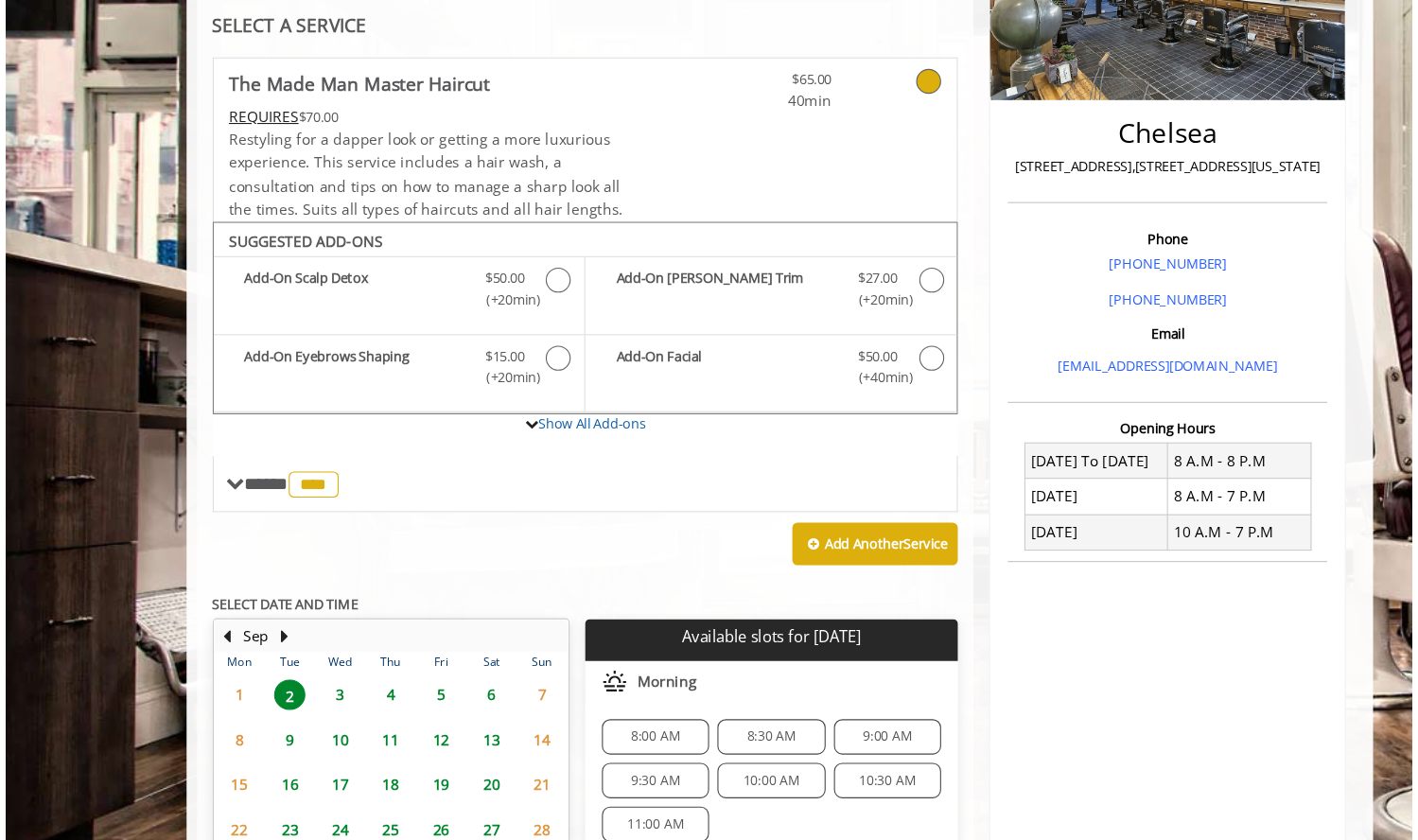
scroll to position [0, 0]
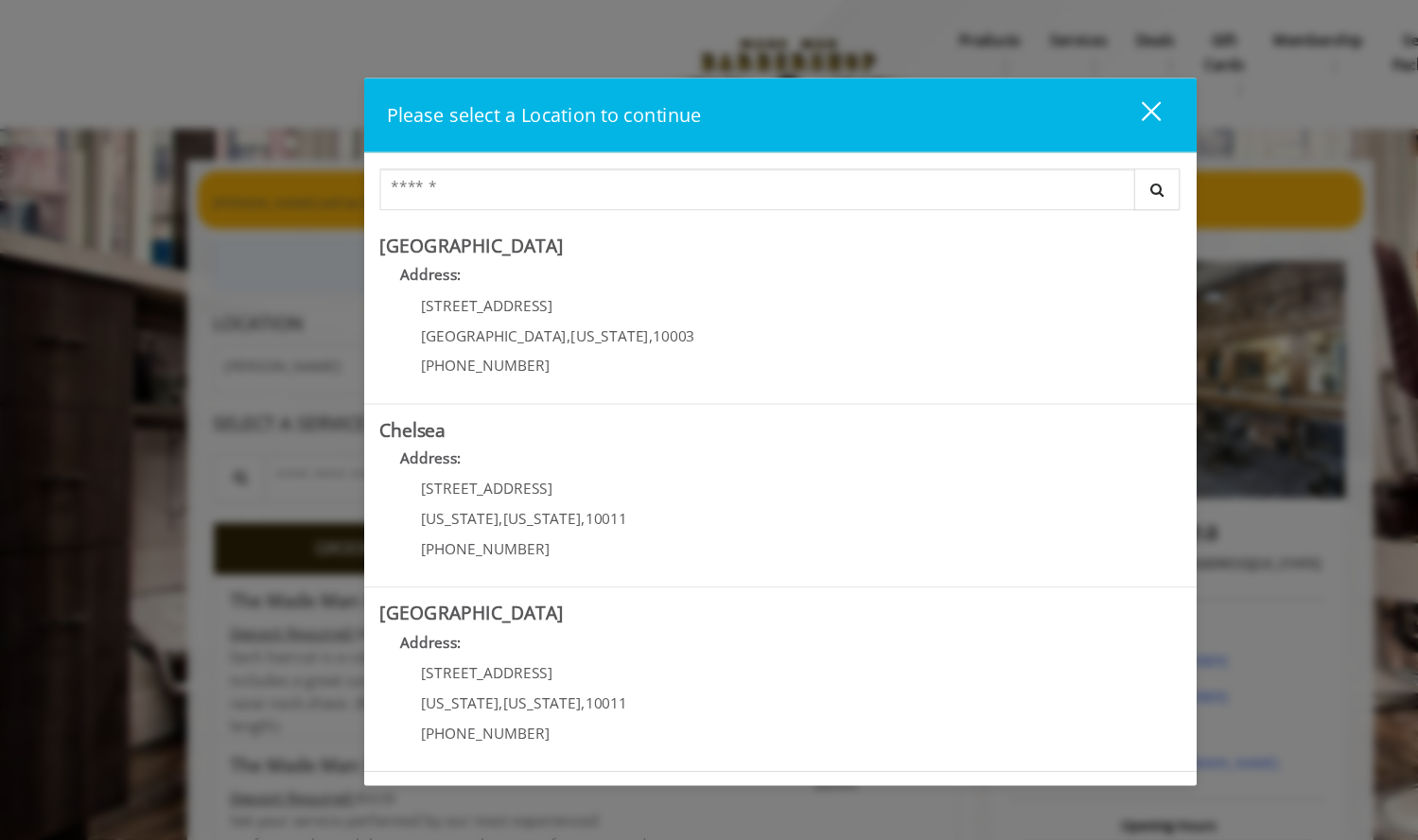
click at [1044, 96] on div "close" at bounding box center [1034, 106] width 37 height 29
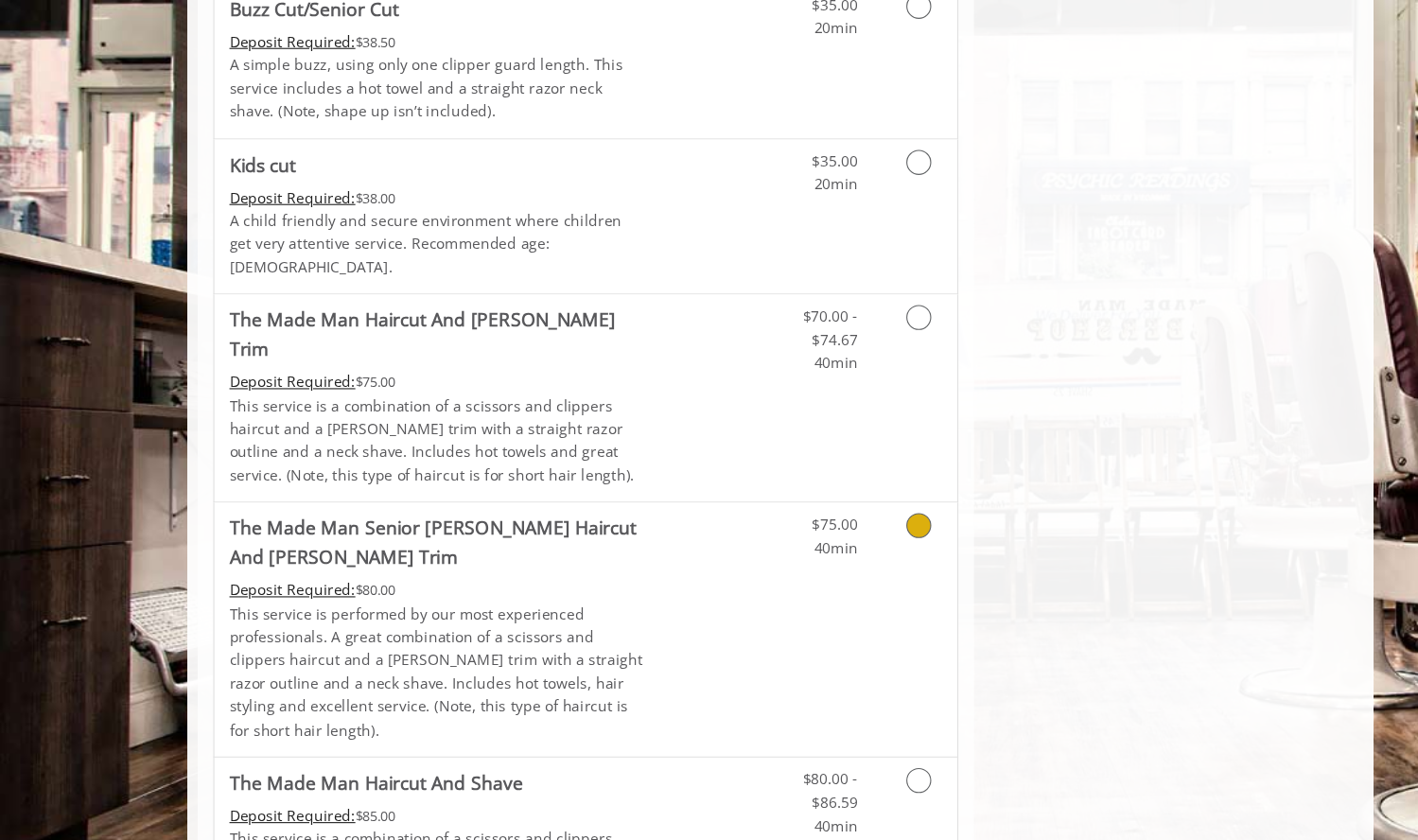
scroll to position [684, 0]
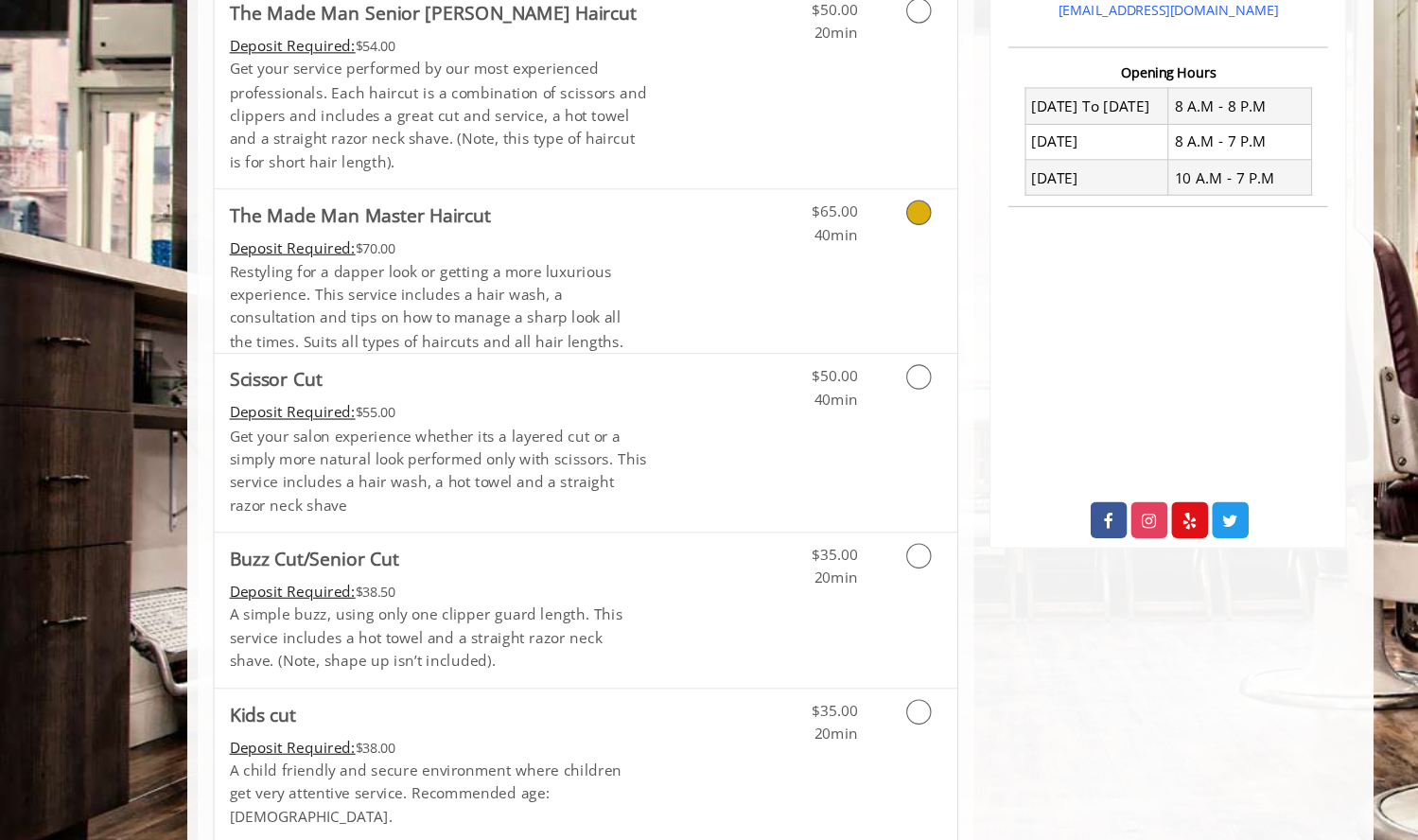
click at [837, 196] on icon "Grooming services" at bounding box center [835, 193] width 23 height 23
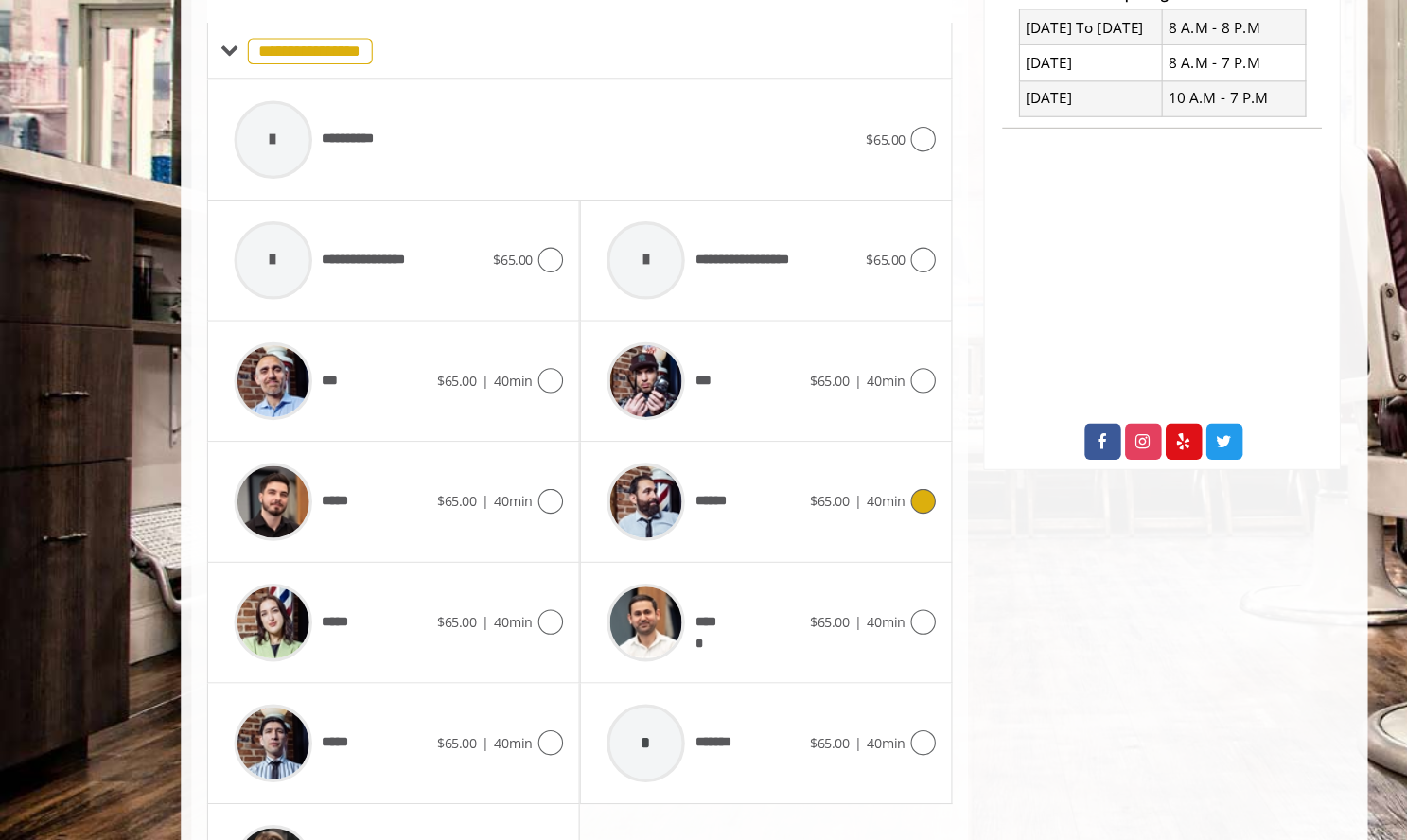
scroll to position [680, 0]
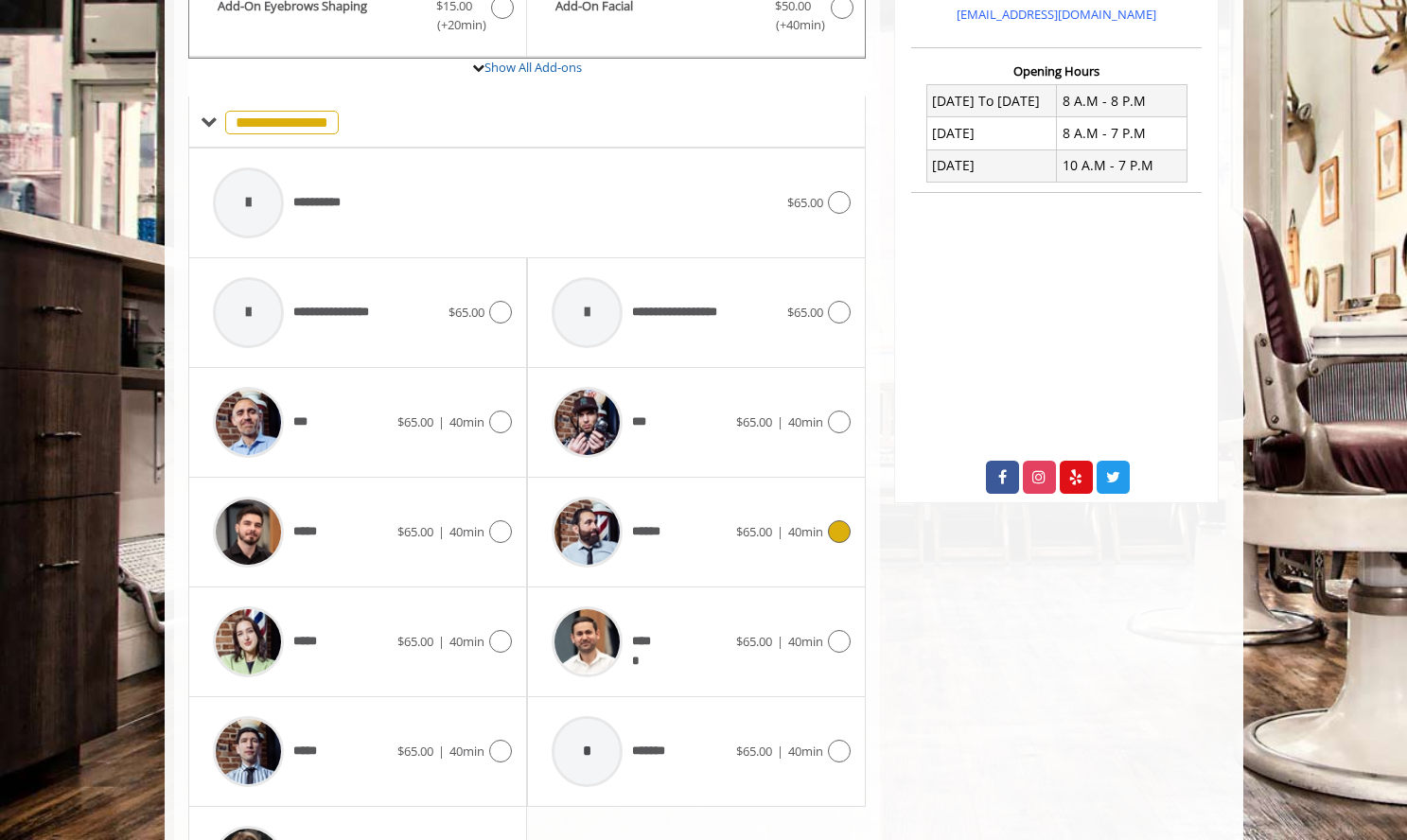
click at [787, 526] on span "$65.00 | 40min" at bounding box center [780, 532] width 87 height 20
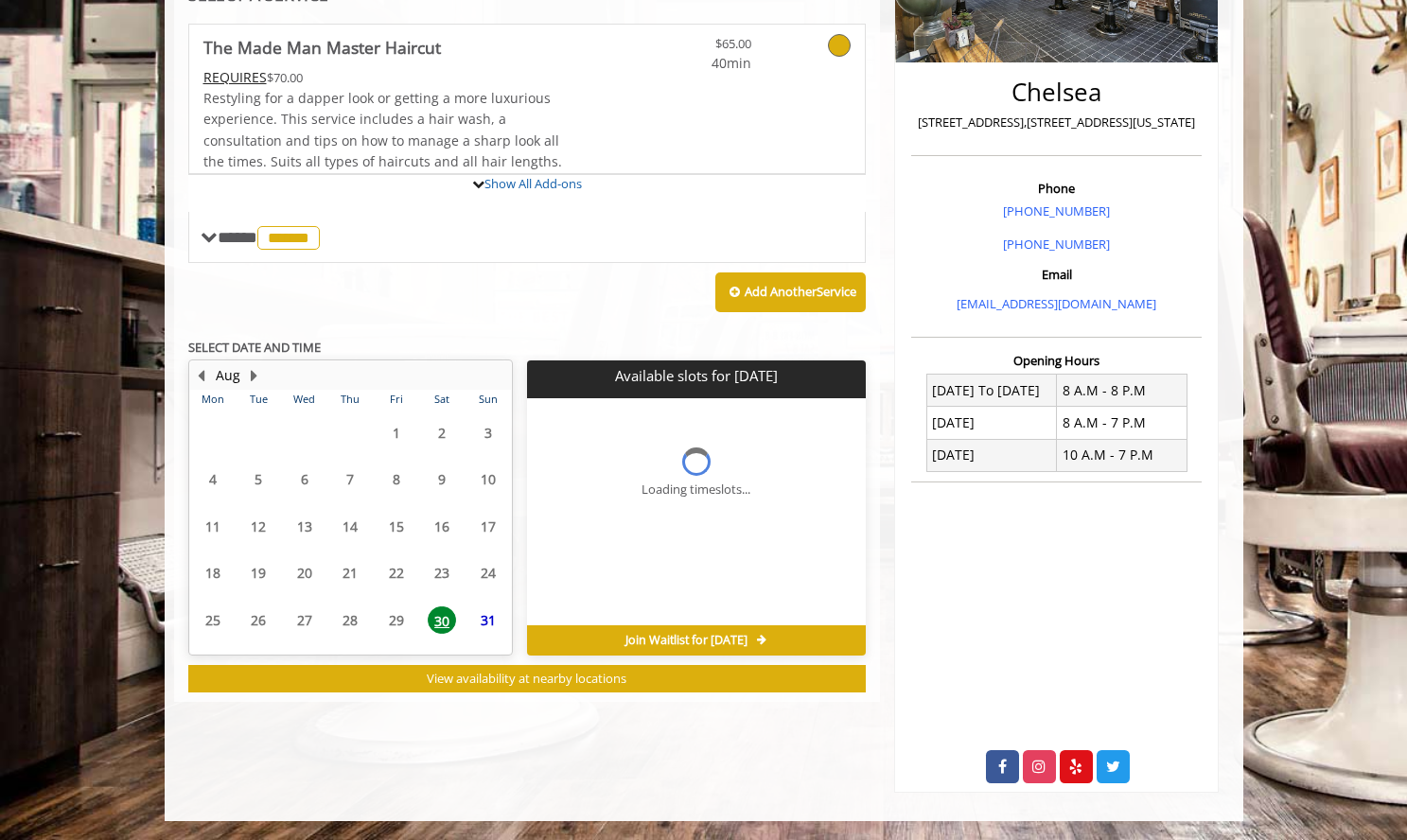
scroll to position [471, 0]
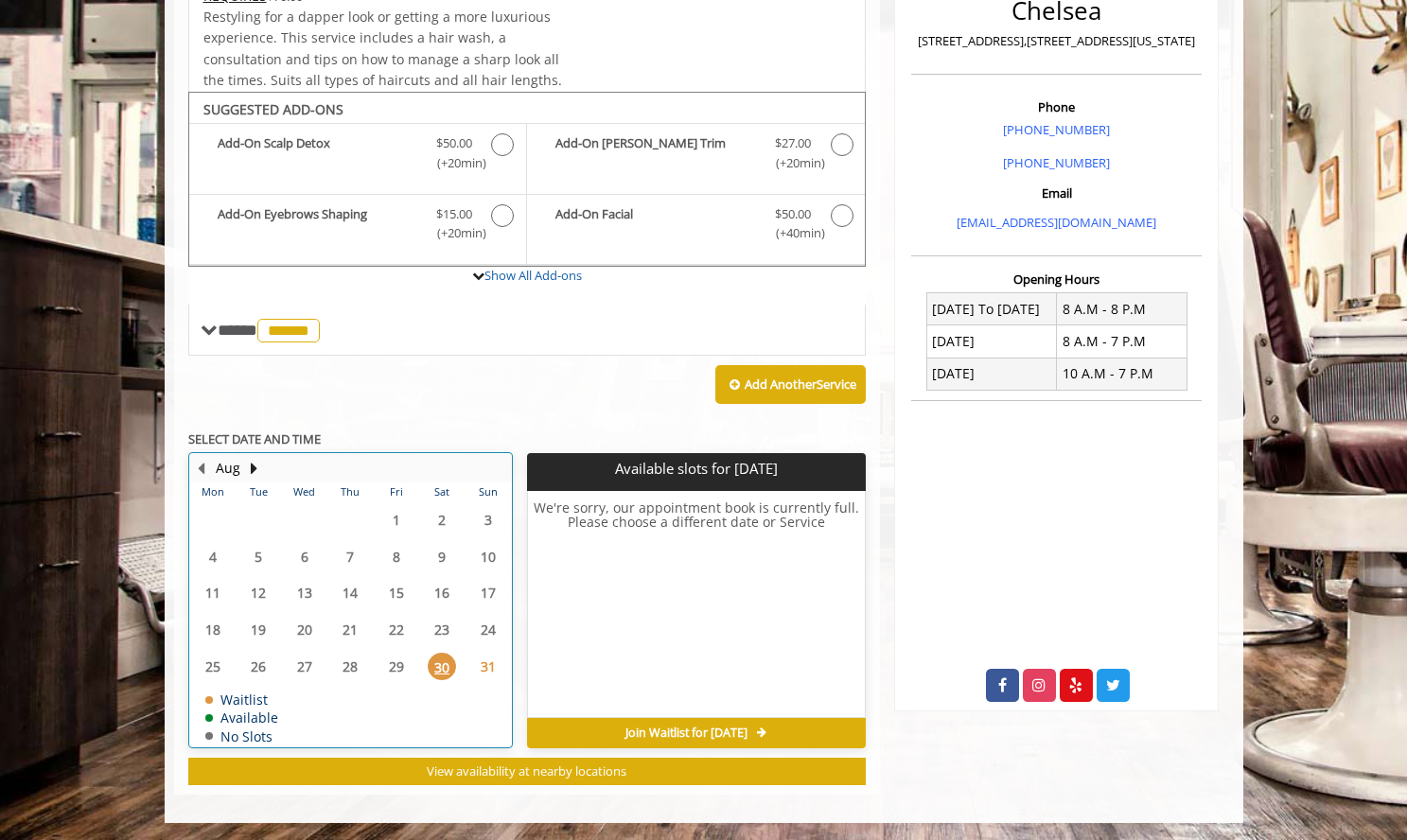
click at [467, 663] on td "31" at bounding box center [488, 666] width 46 height 36
click at [244, 466] on div "Aug" at bounding box center [228, 468] width 37 height 25
click at [248, 466] on button "Next Month" at bounding box center [255, 468] width 15 height 21
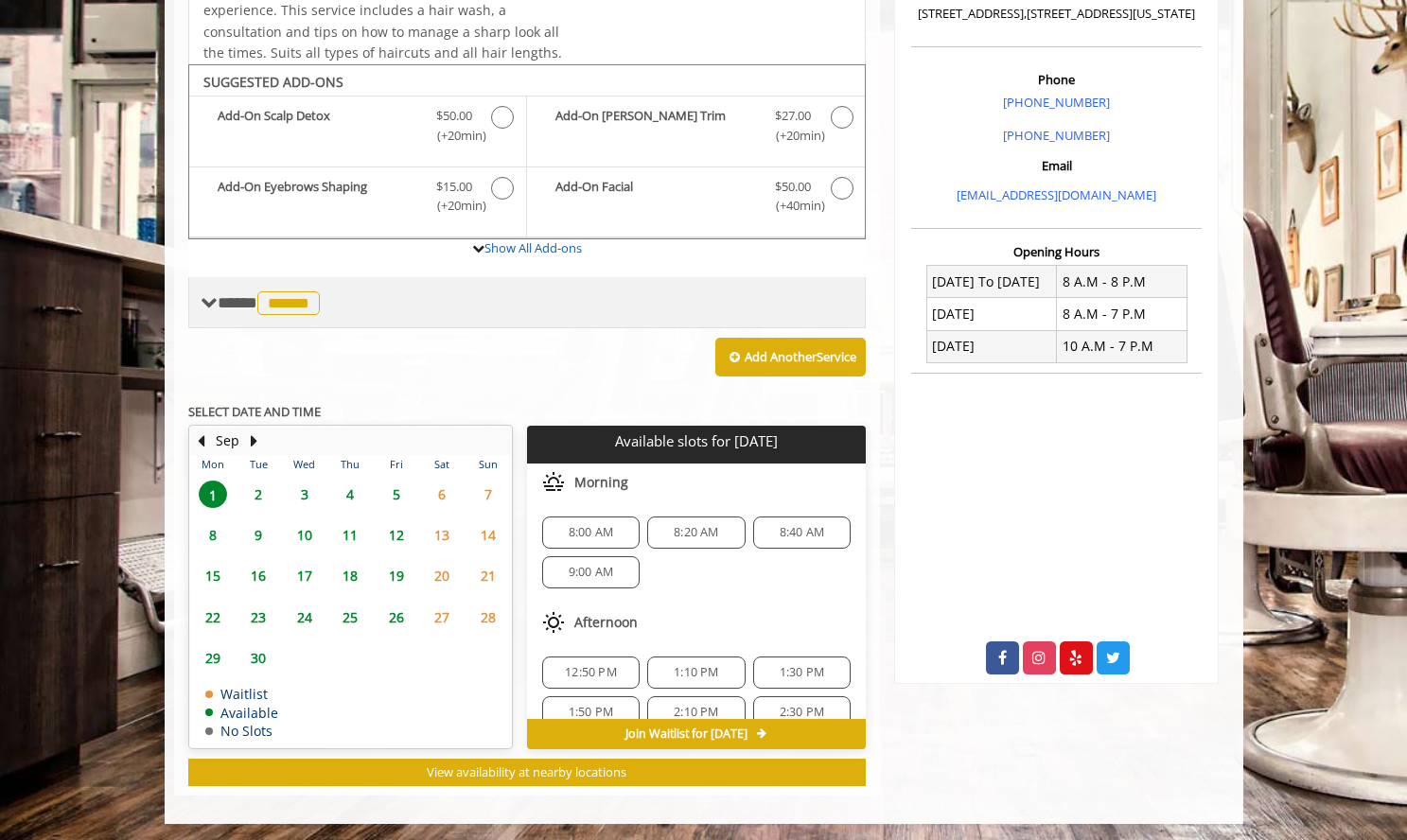
scroll to position [499, 0]
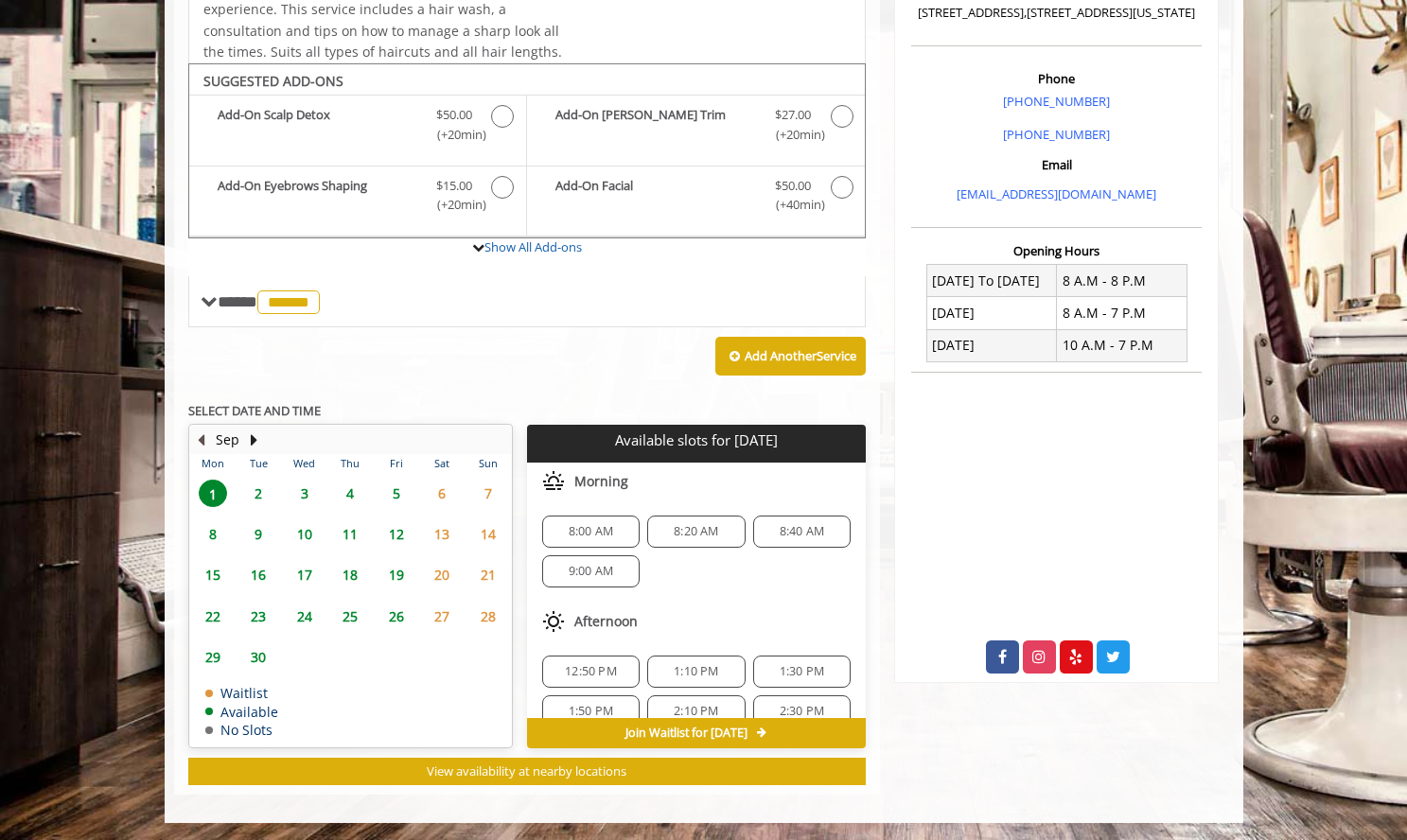
click at [200, 438] on button "Previous Month" at bounding box center [202, 440] width 15 height 21
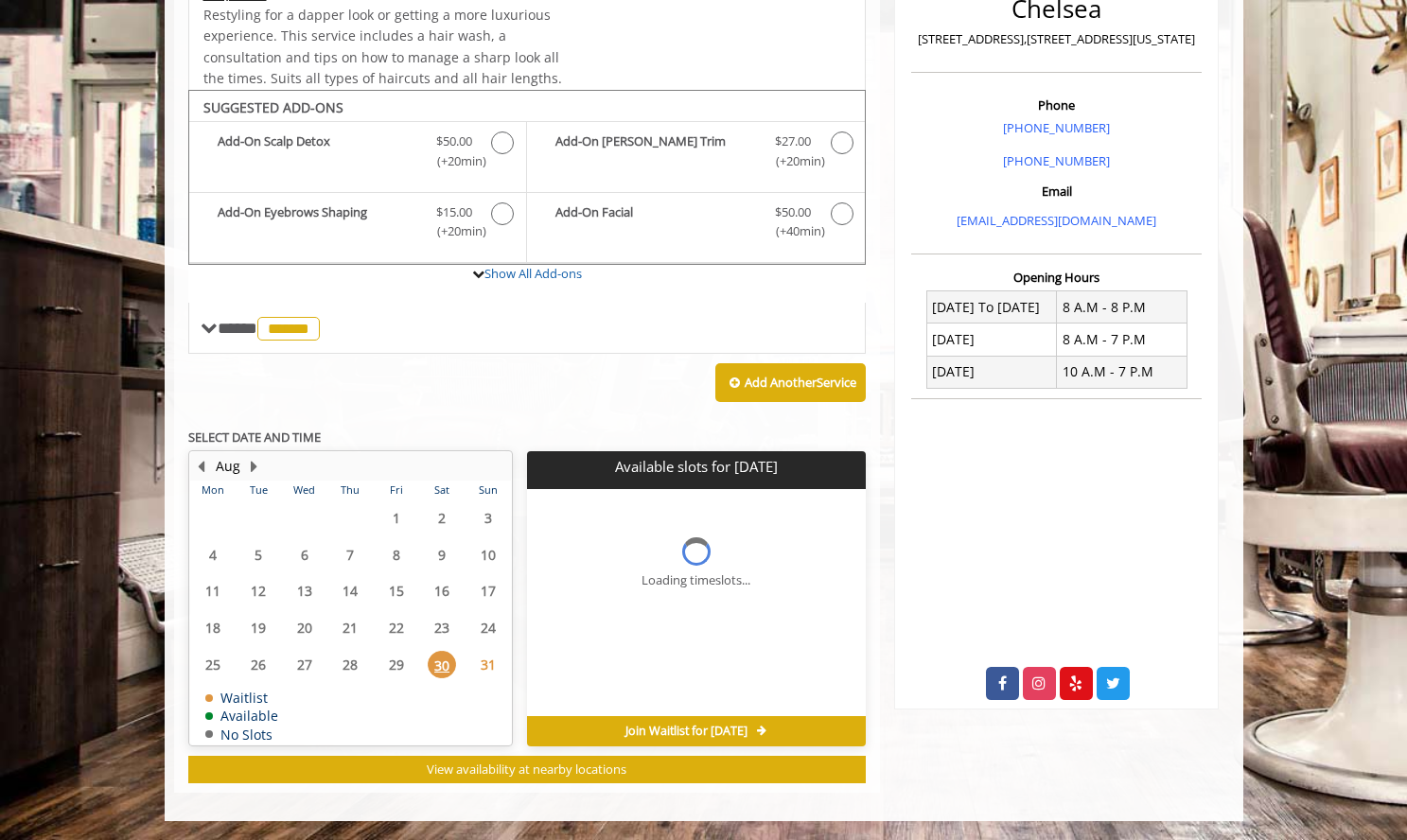
scroll to position [471, 0]
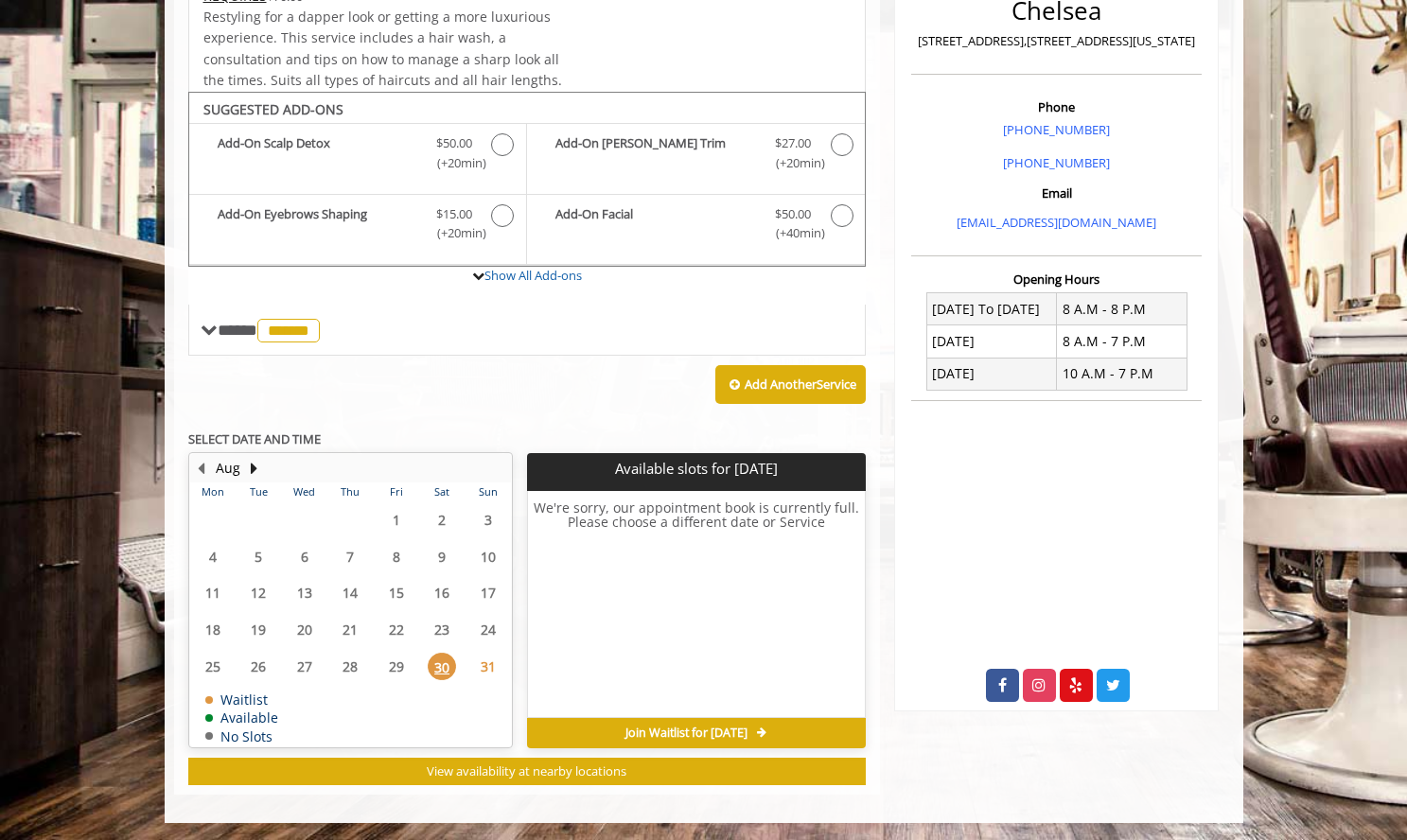
click at [480, 671] on span "31" at bounding box center [489, 666] width 29 height 28
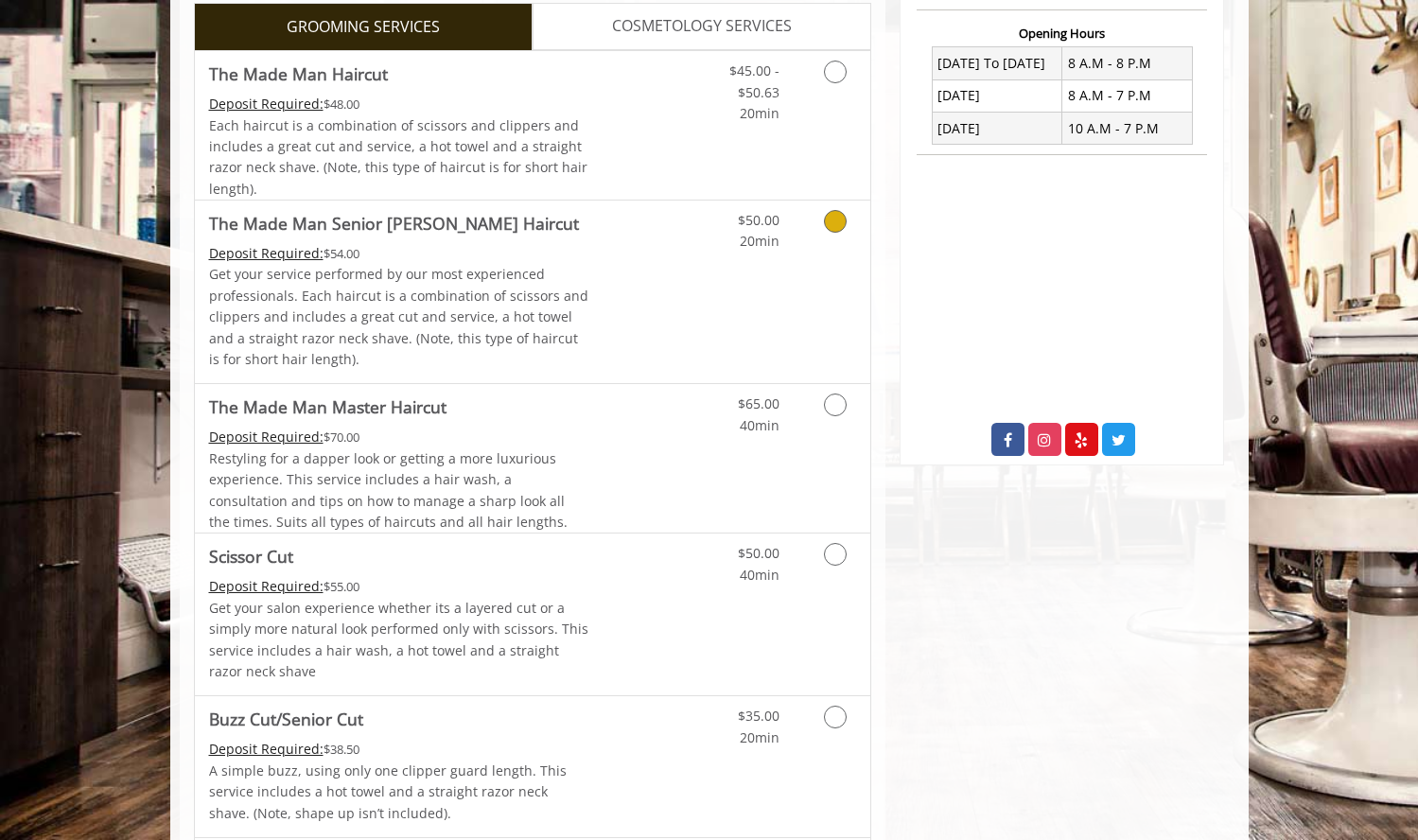
scroll to position [747, 0]
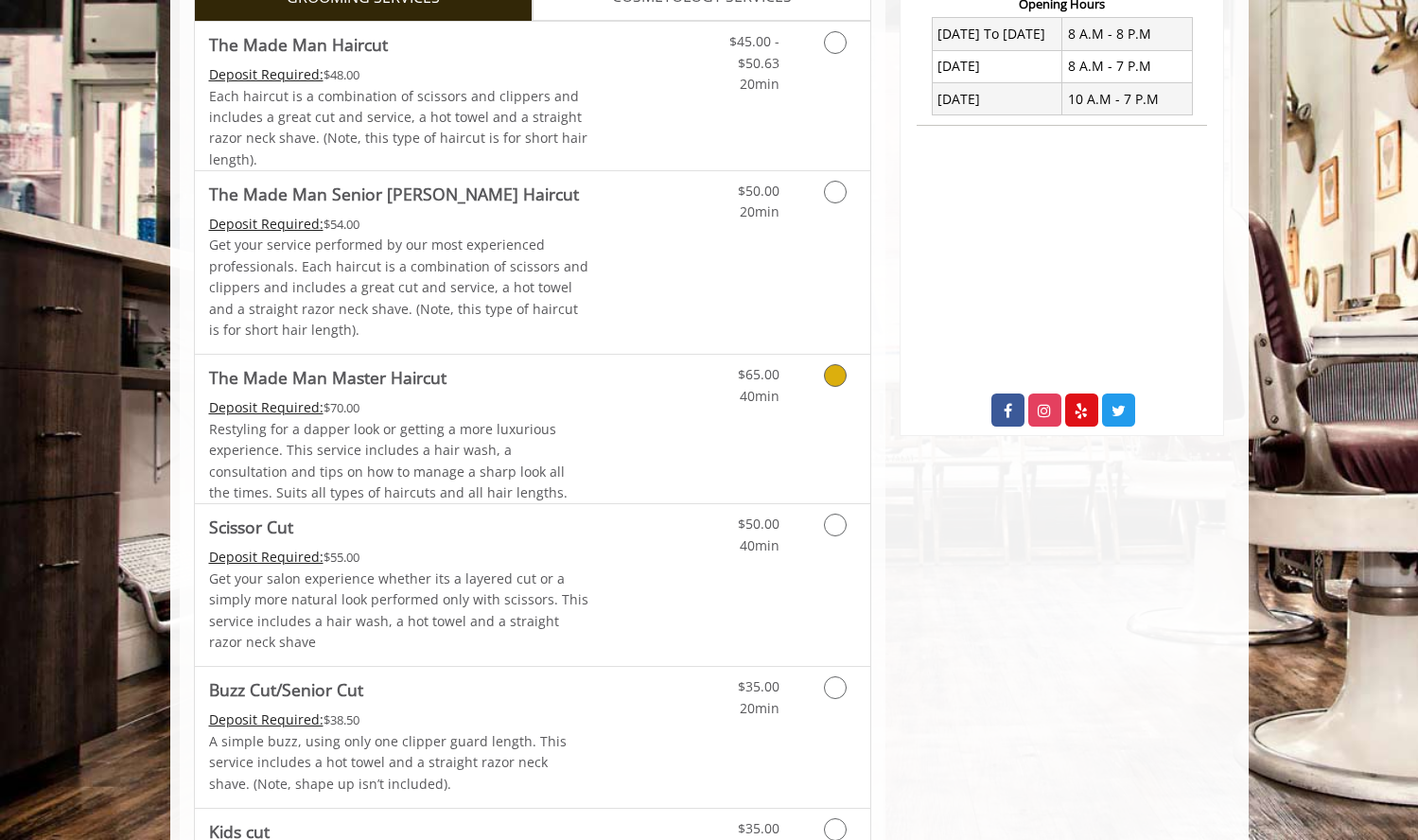
click at [834, 373] on icon "Grooming services" at bounding box center [835, 375] width 23 height 23
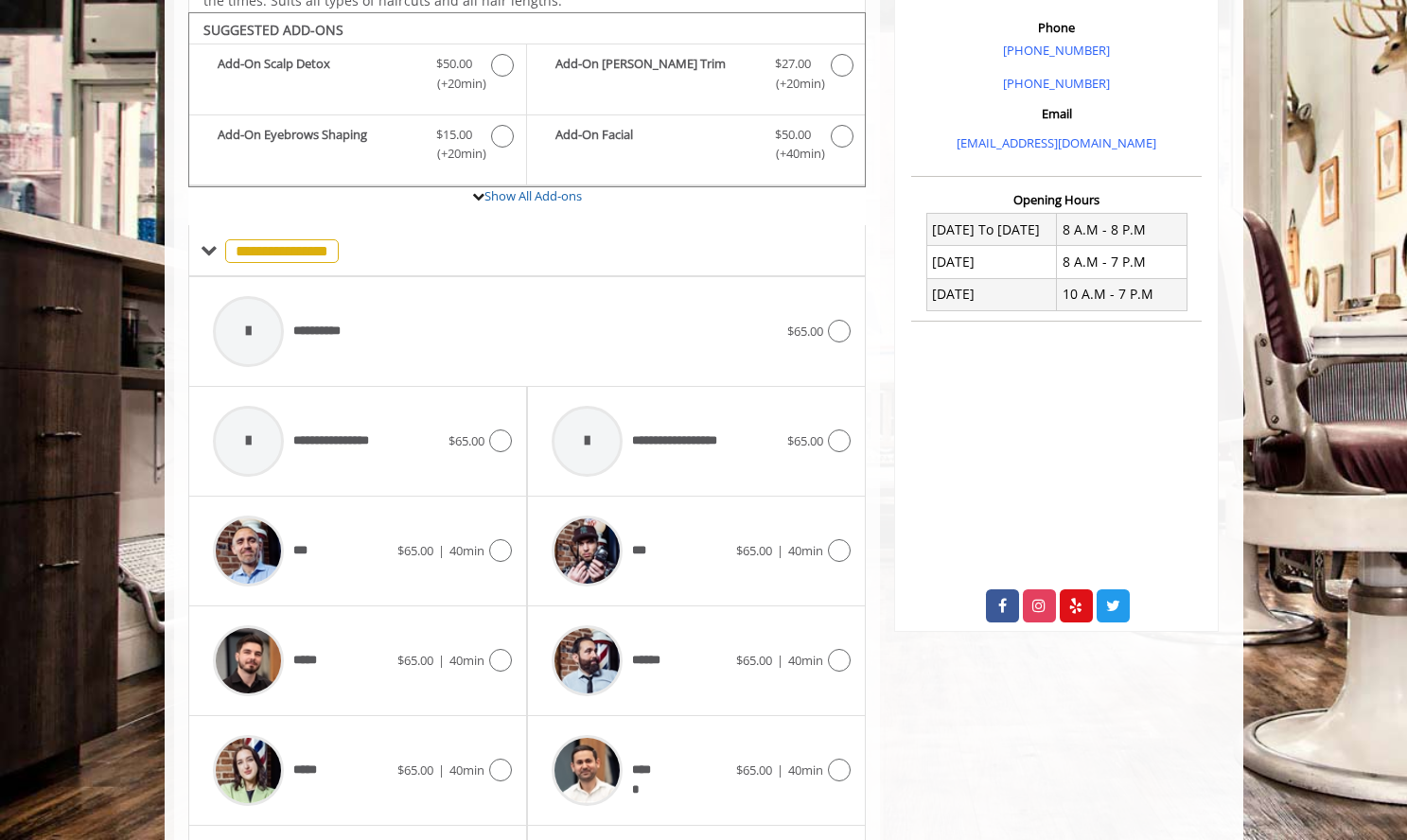
scroll to position [562, 0]
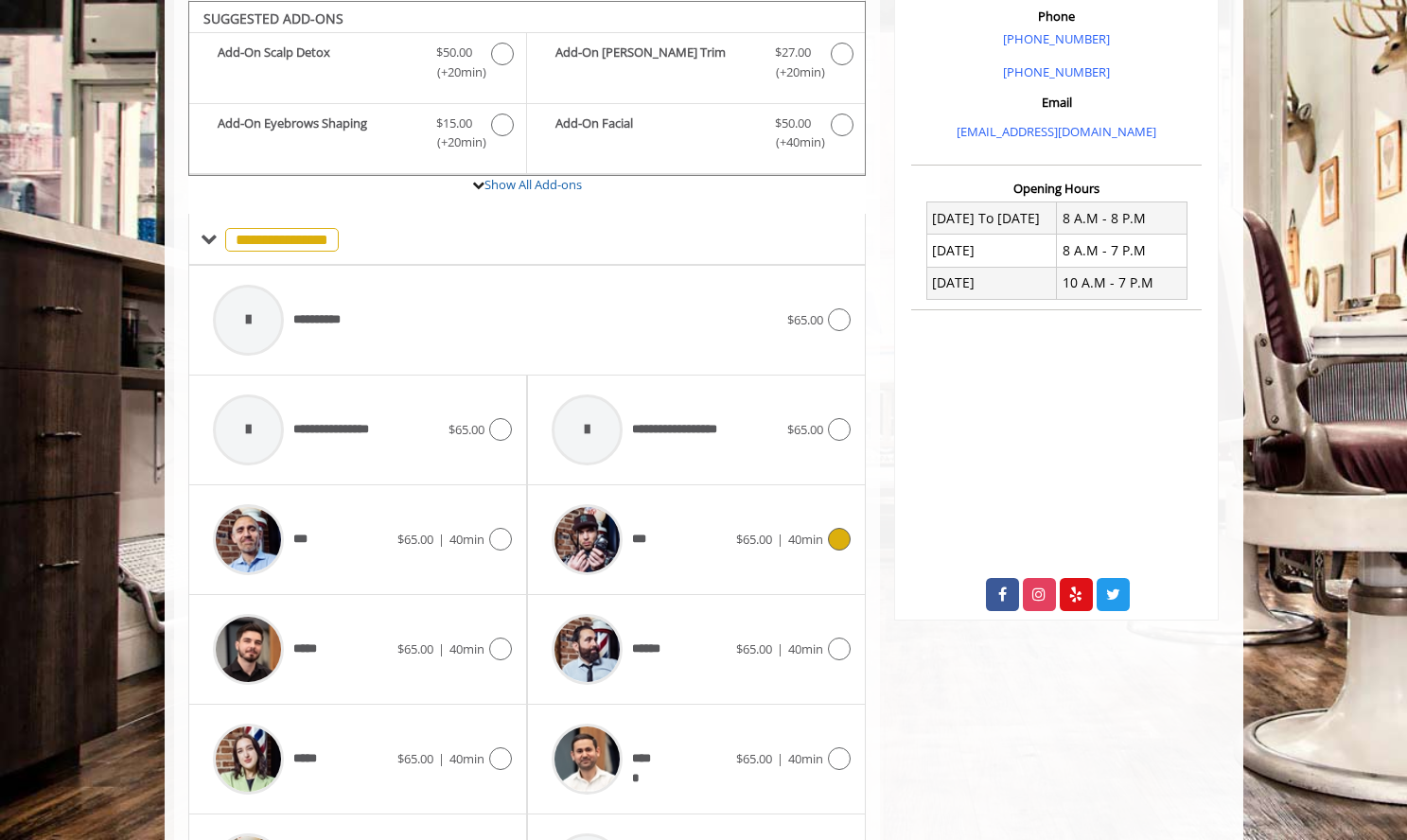
click at [835, 530] on icon at bounding box center [839, 540] width 23 height 23
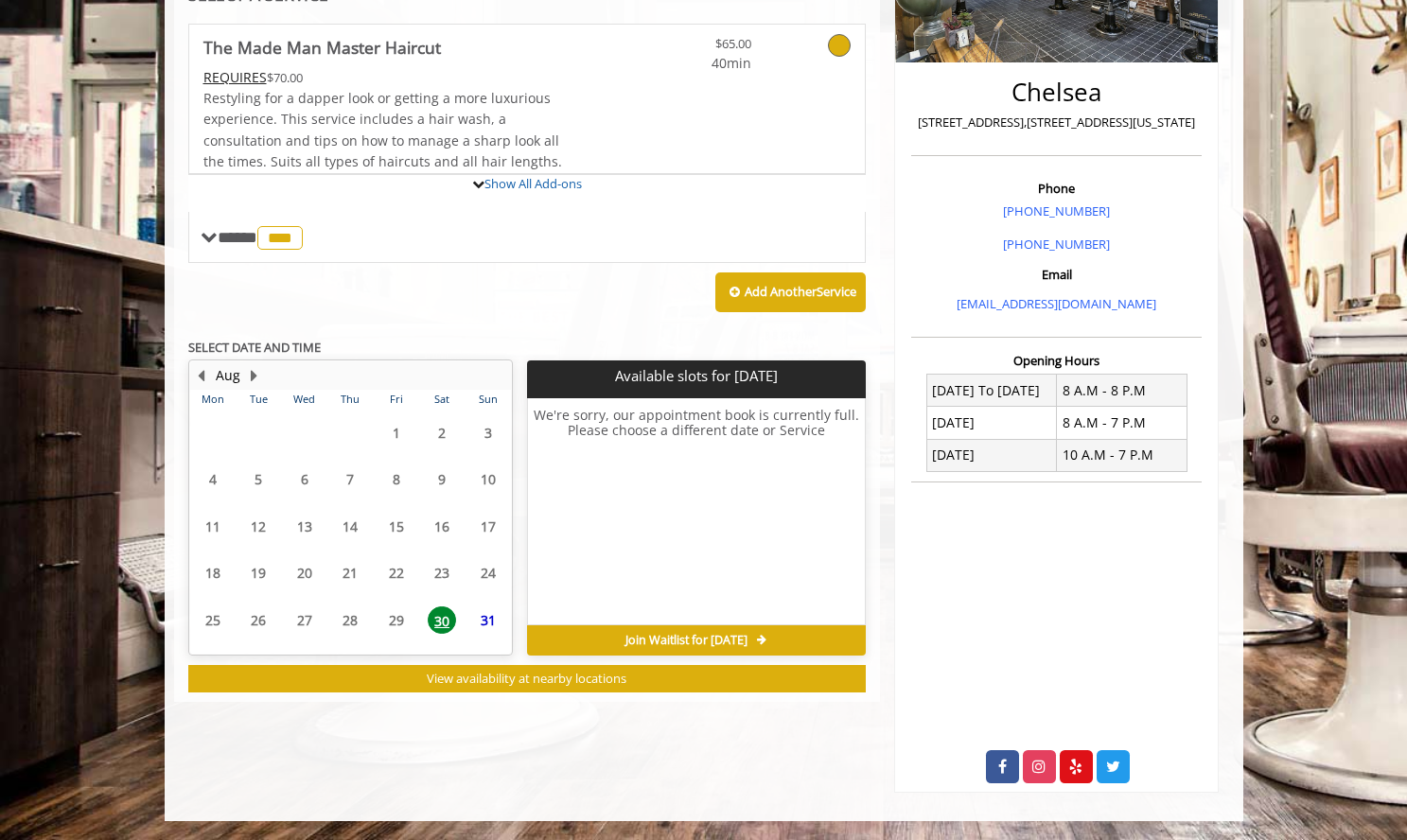
scroll to position [471, 0]
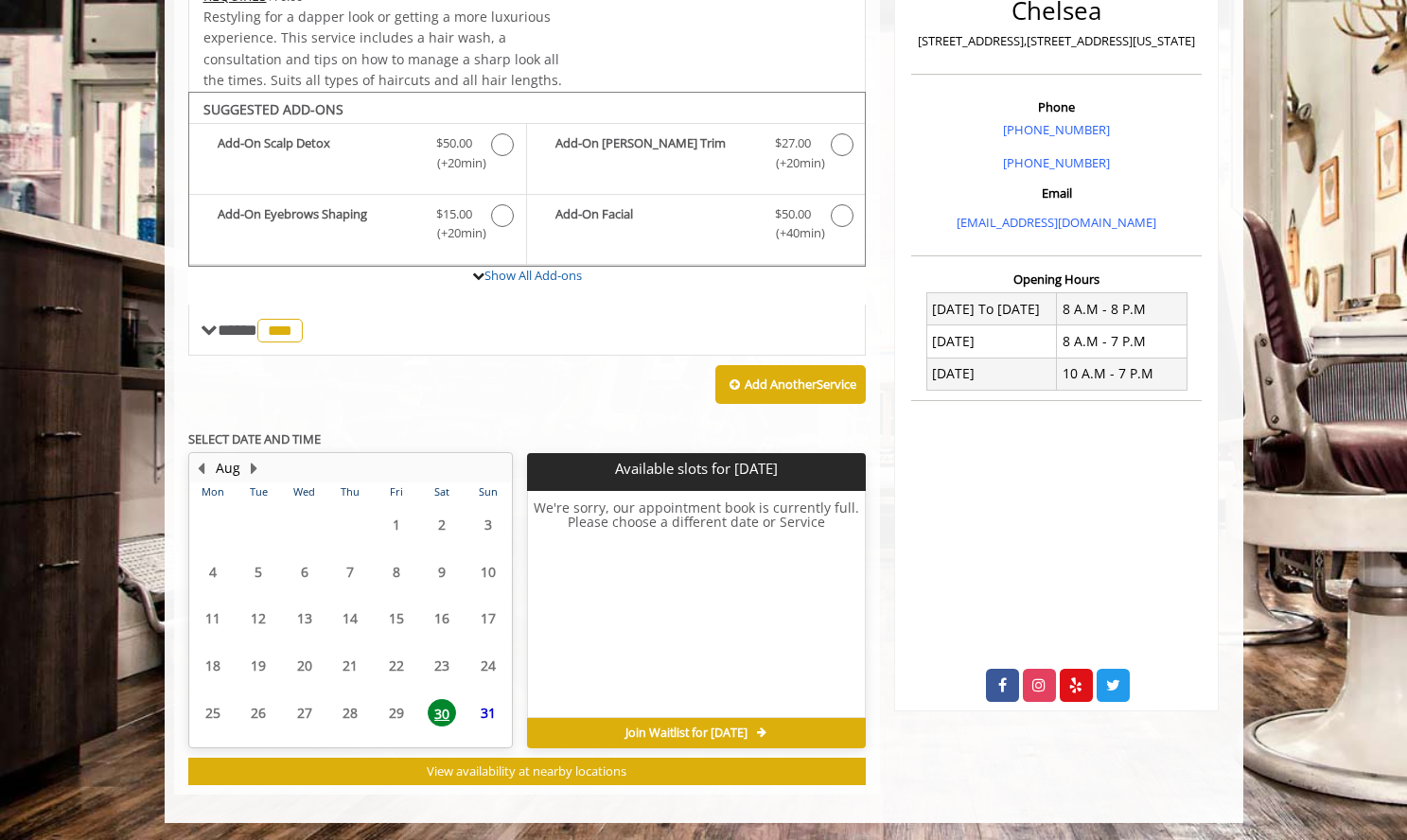
click at [486, 715] on span "31" at bounding box center [489, 712] width 29 height 28
click at [247, 458] on button "Next Month" at bounding box center [255, 468] width 15 height 21
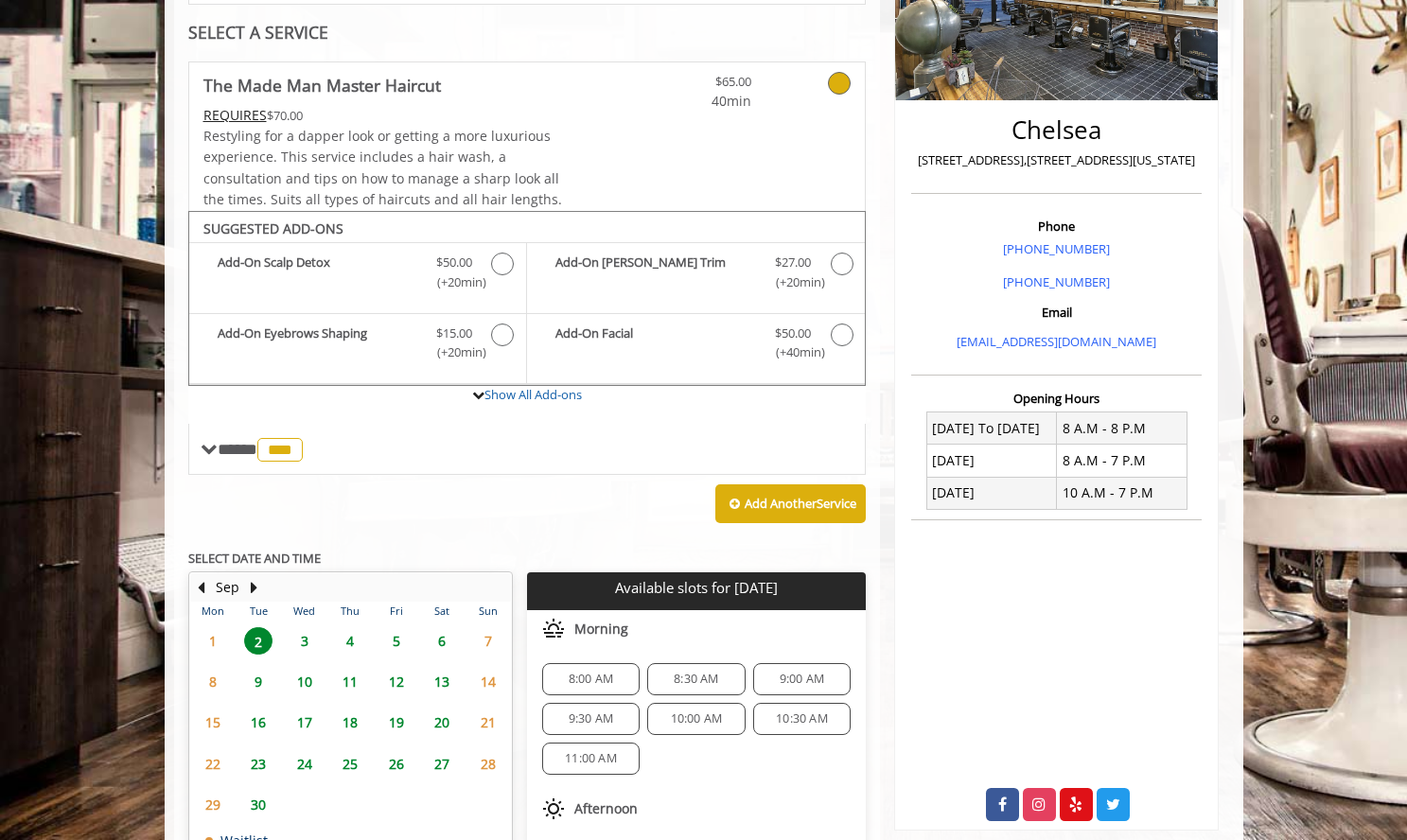
scroll to position [397, 0]
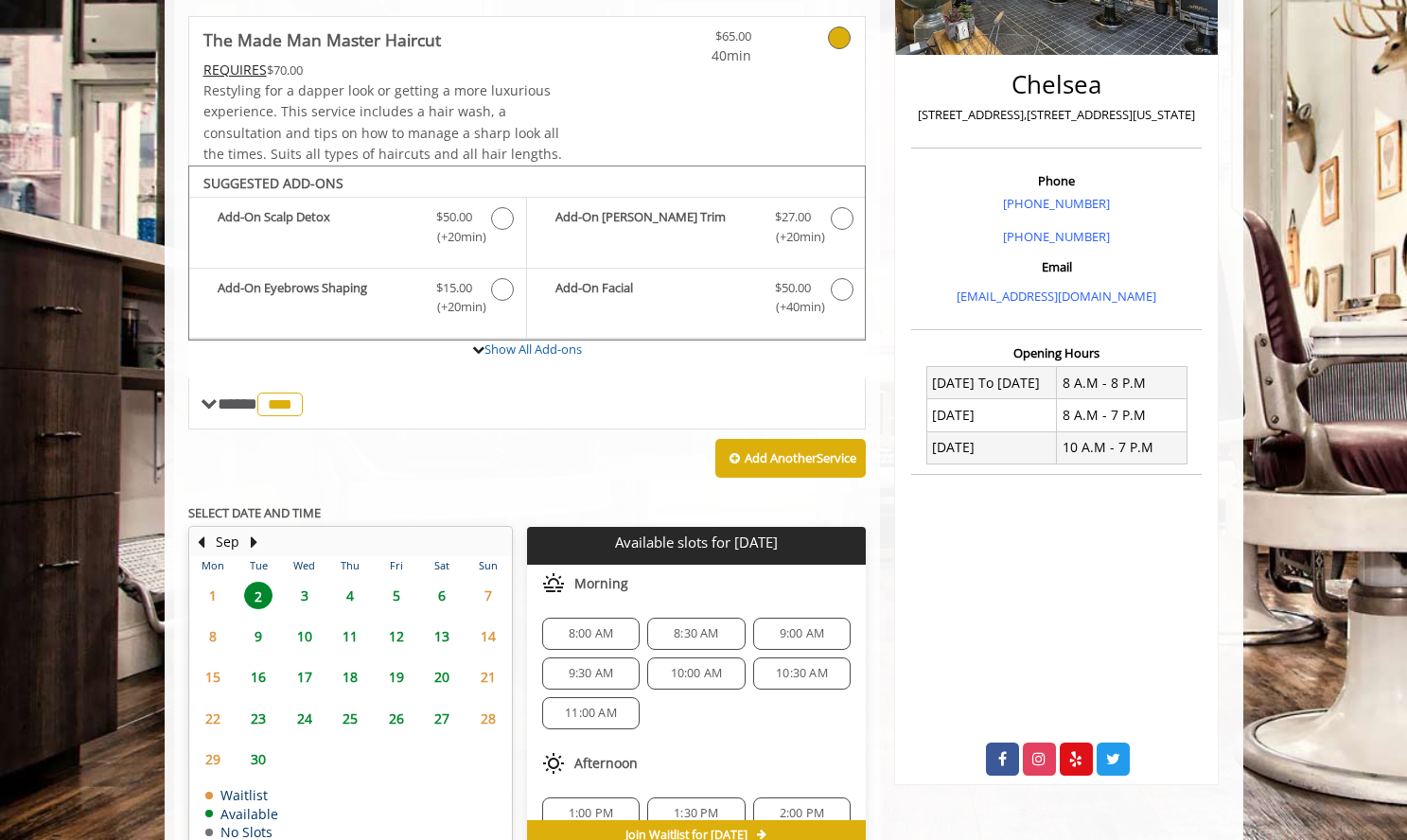
click at [212, 590] on span "1" at bounding box center [213, 595] width 29 height 28
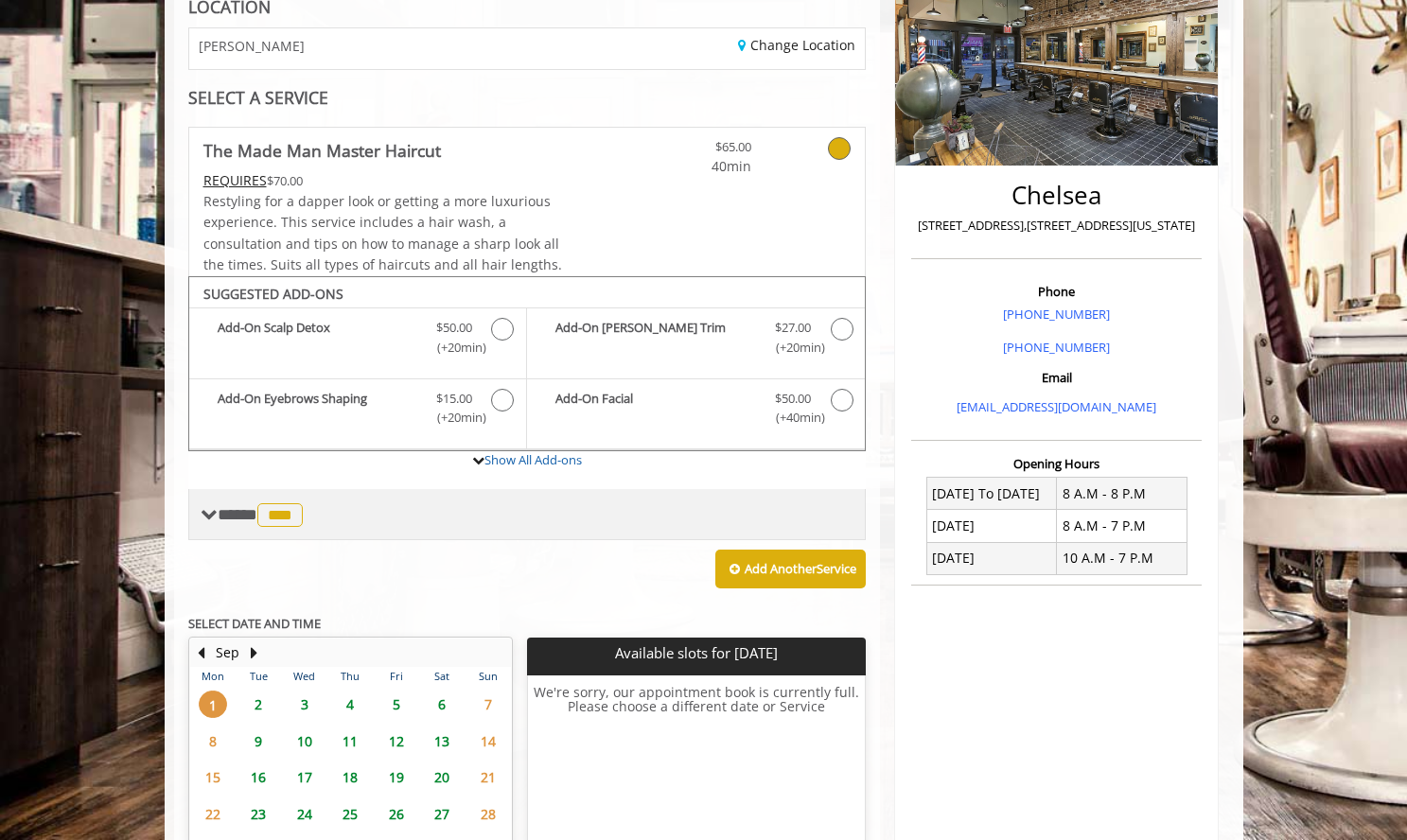
scroll to position [300, 0]
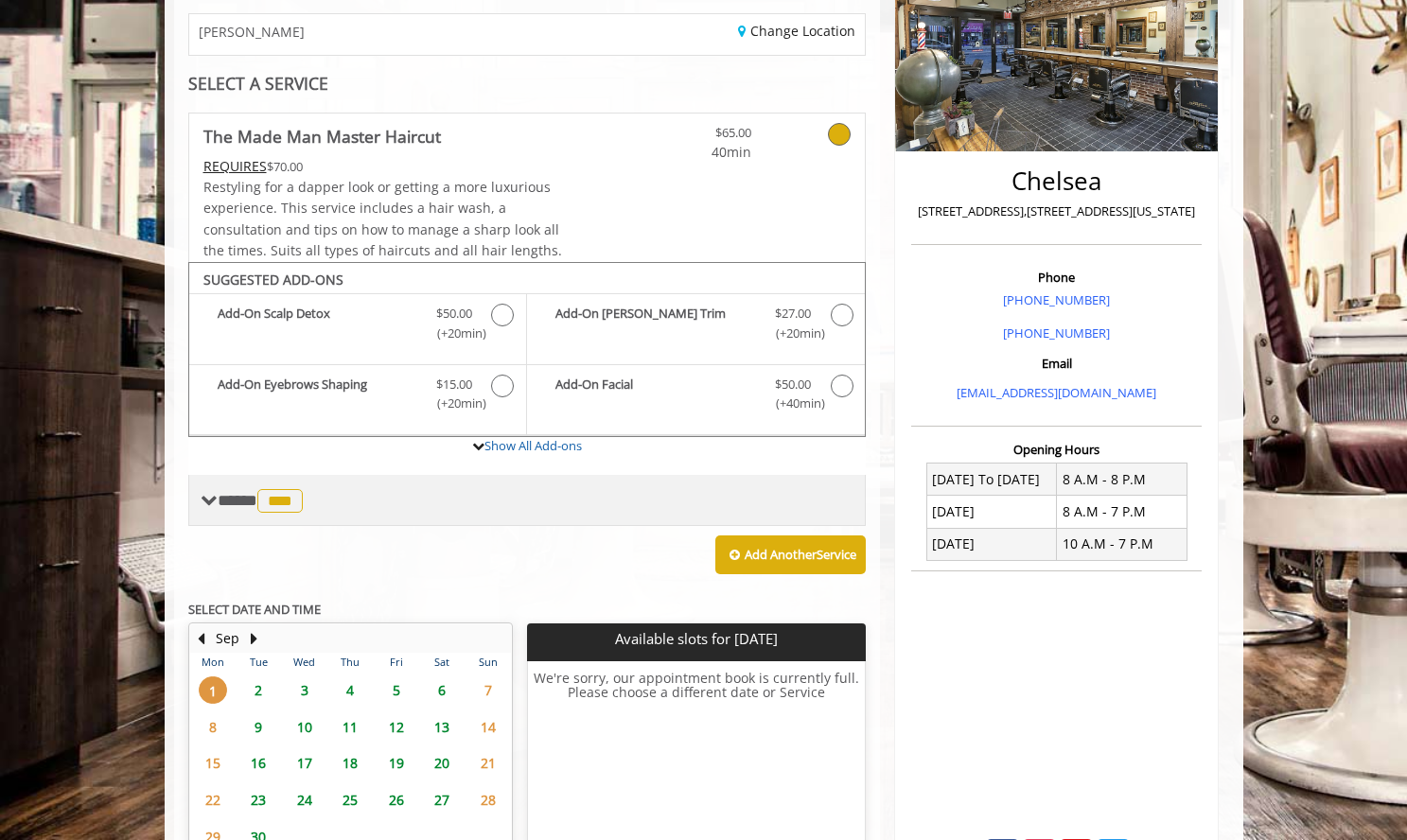
click at [234, 500] on span "**** *** ********" at bounding box center [263, 500] width 90 height 17
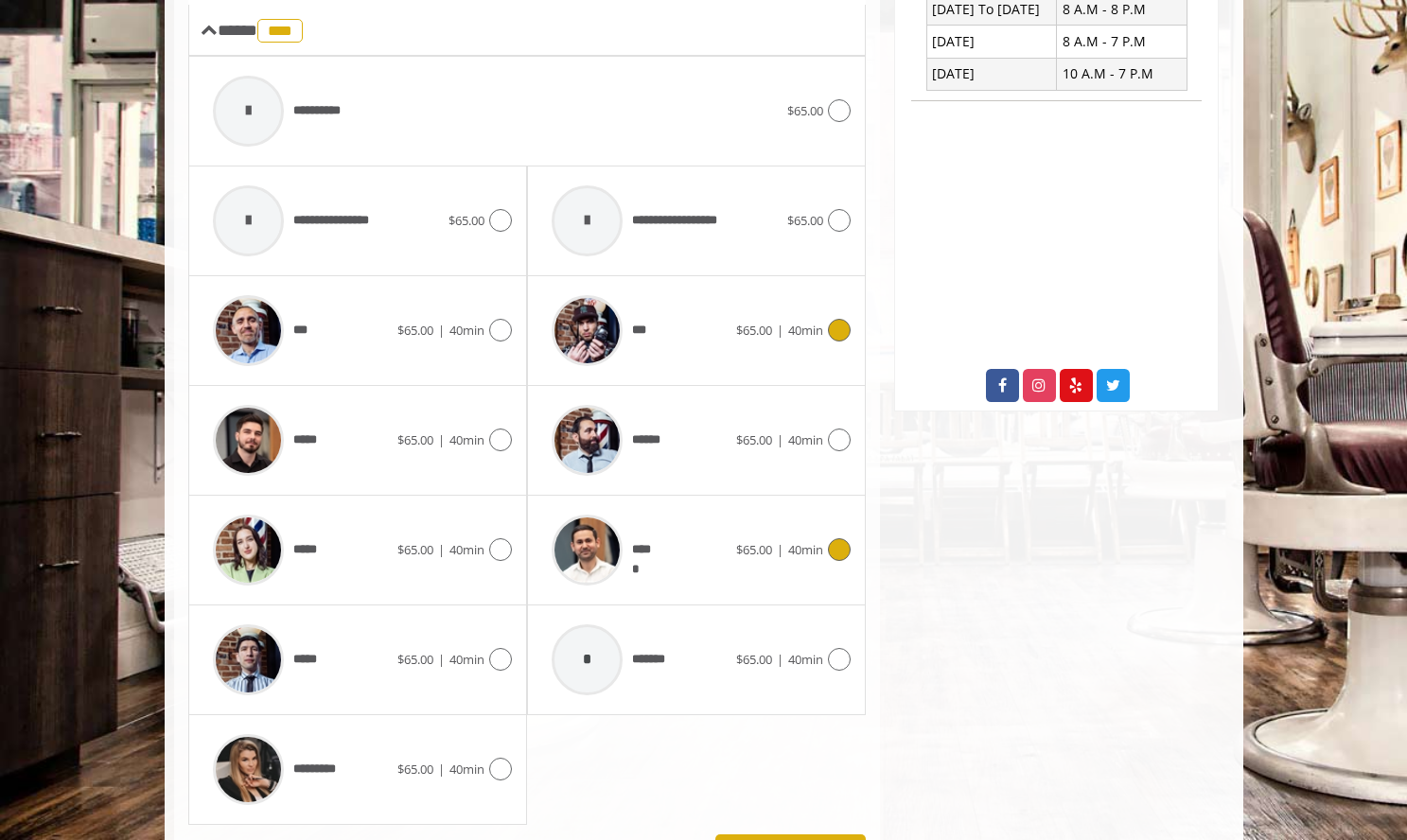
scroll to position [775, 0]
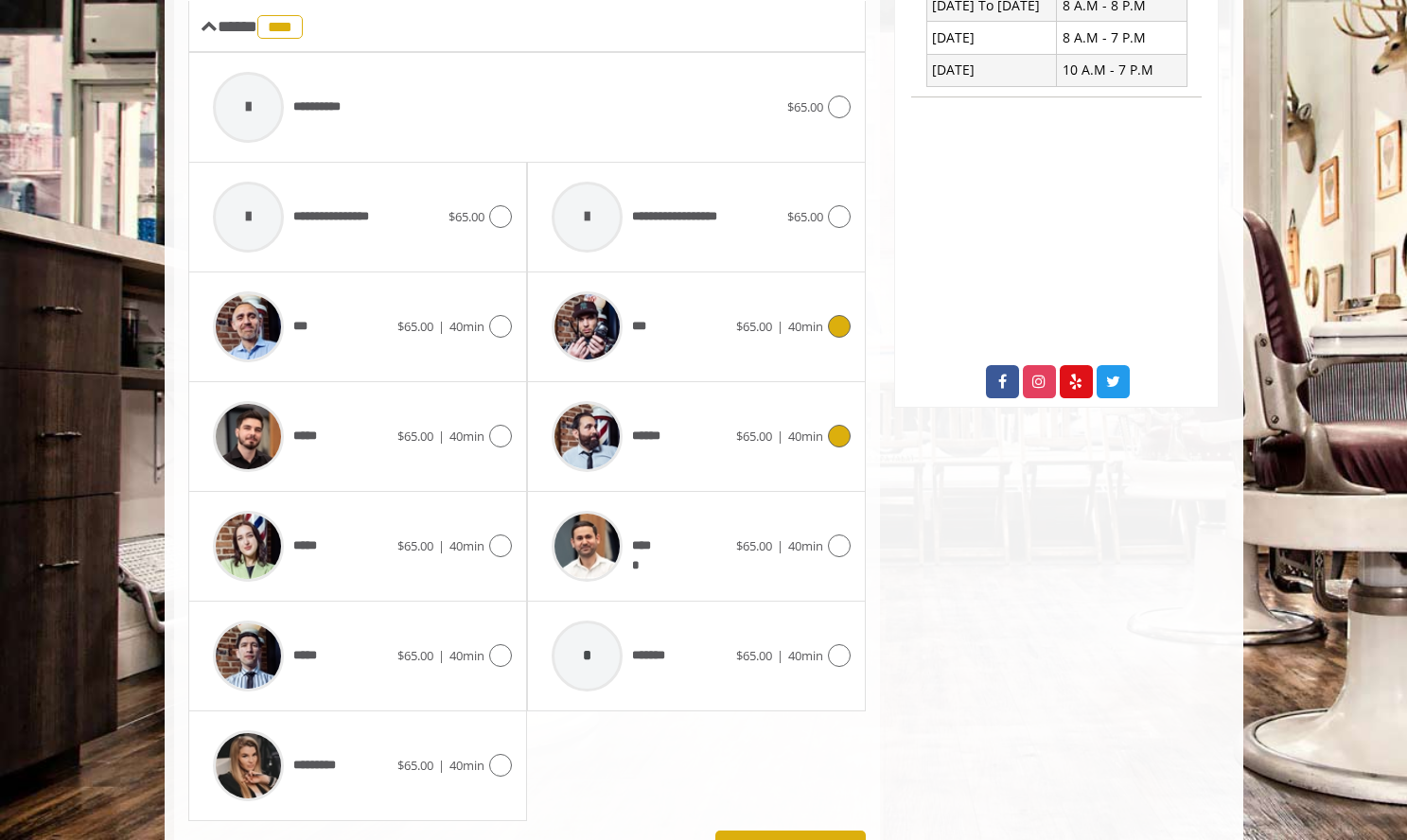
click at [735, 473] on div "****** $65.00 | 40min" at bounding box center [696, 437] width 308 height 90
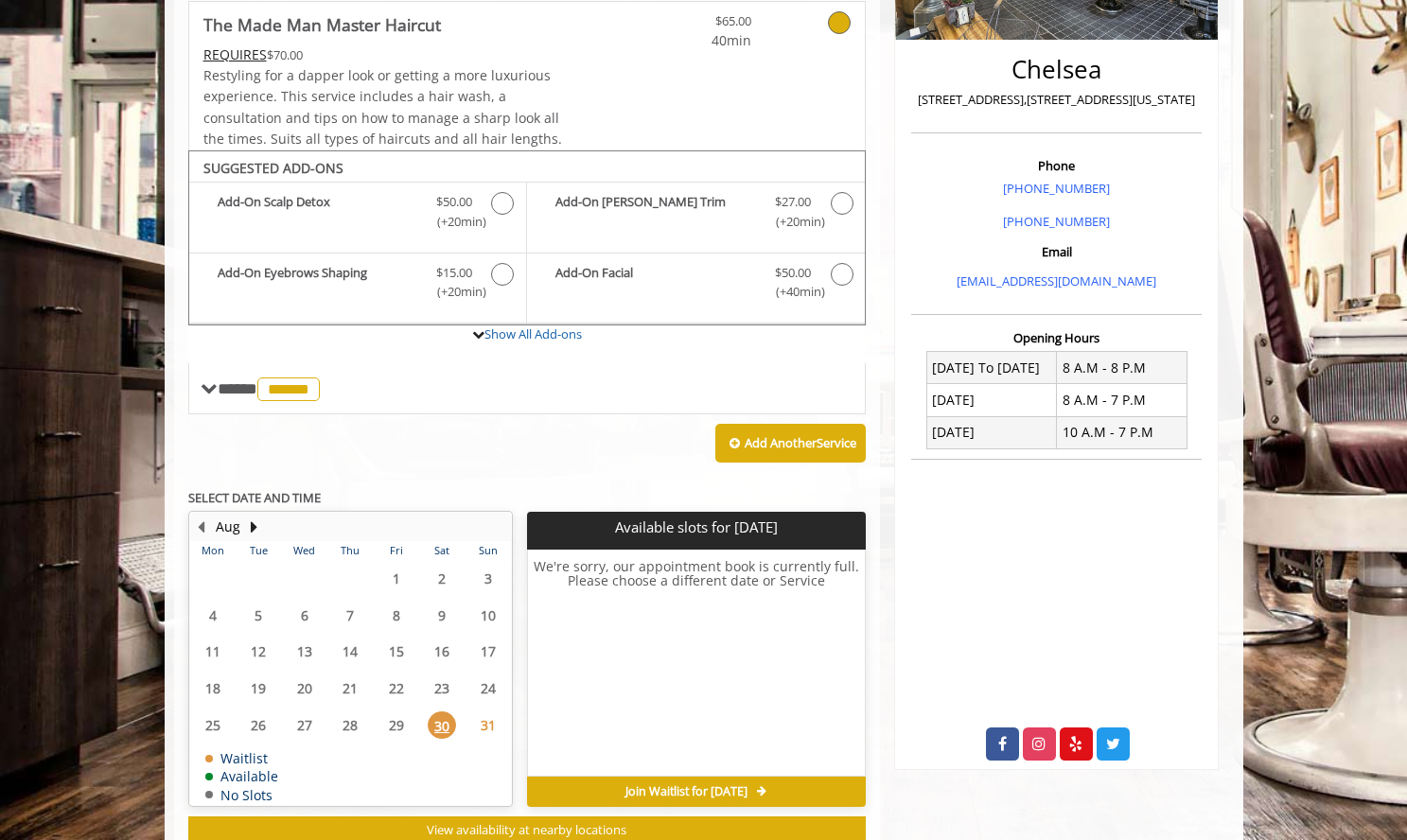
scroll to position [471, 0]
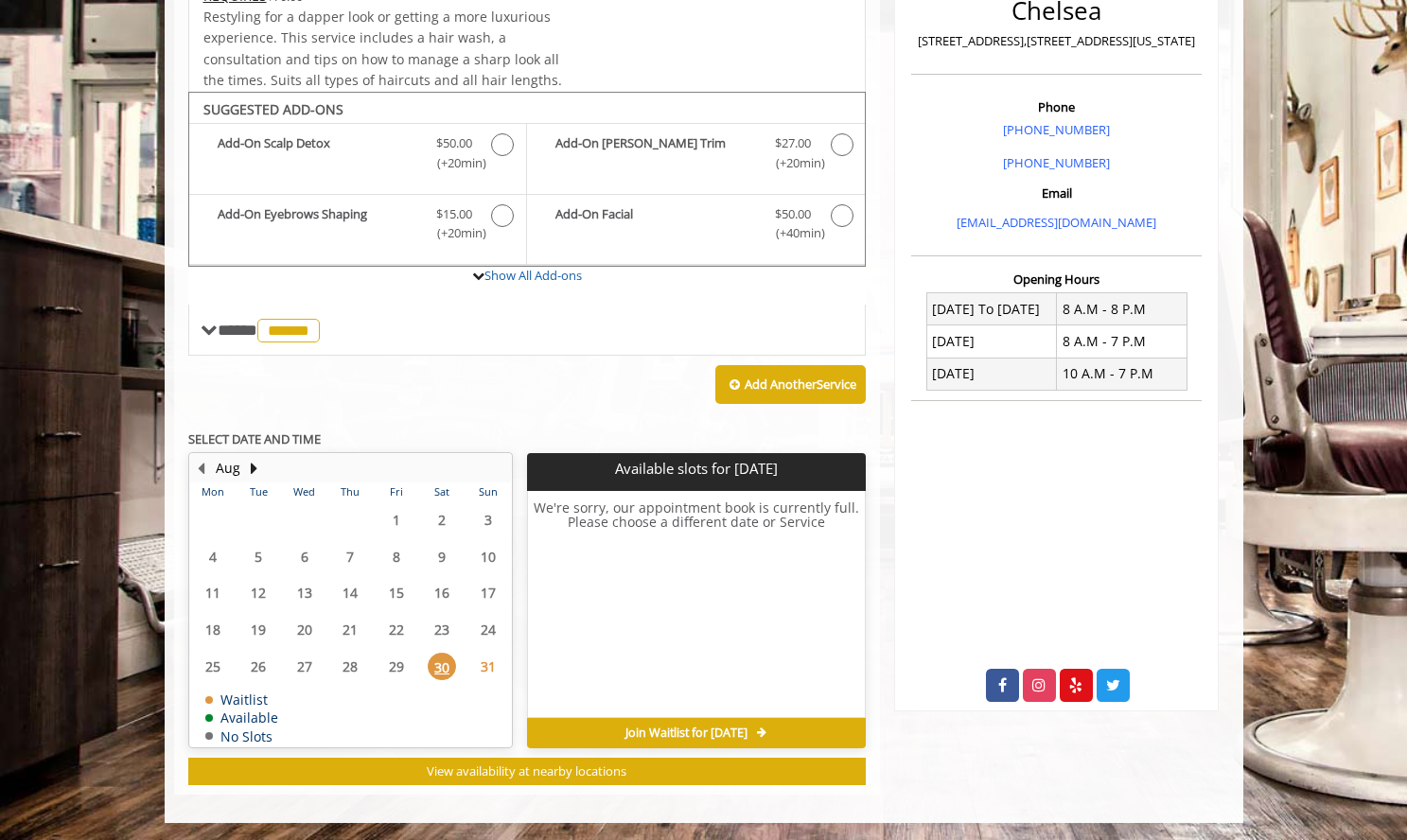
click at [486, 663] on span "31" at bounding box center [489, 666] width 29 height 28
click at [253, 460] on button "Next Month" at bounding box center [255, 468] width 15 height 21
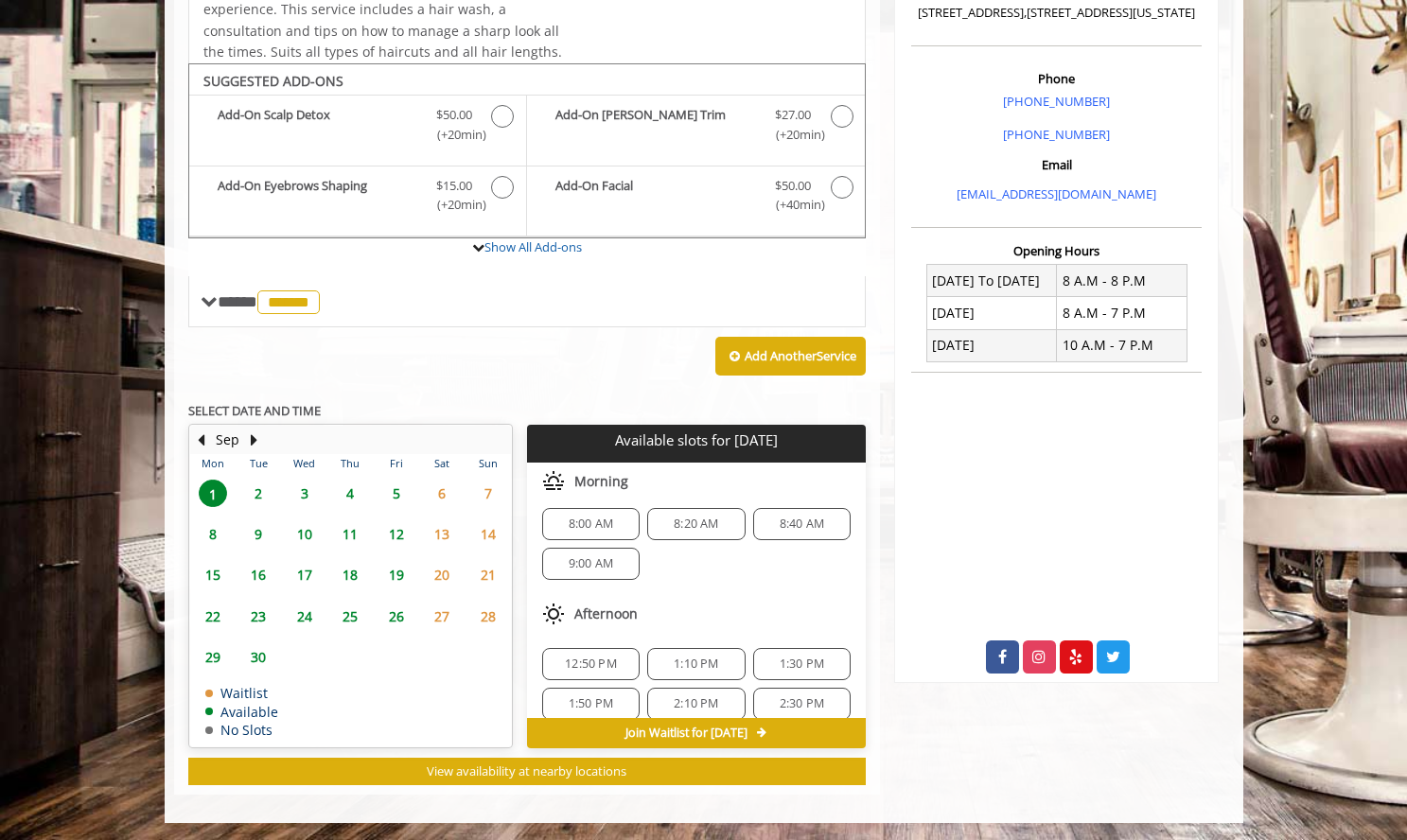
scroll to position [0, 0]
